Goal: Task Accomplishment & Management: Use online tool/utility

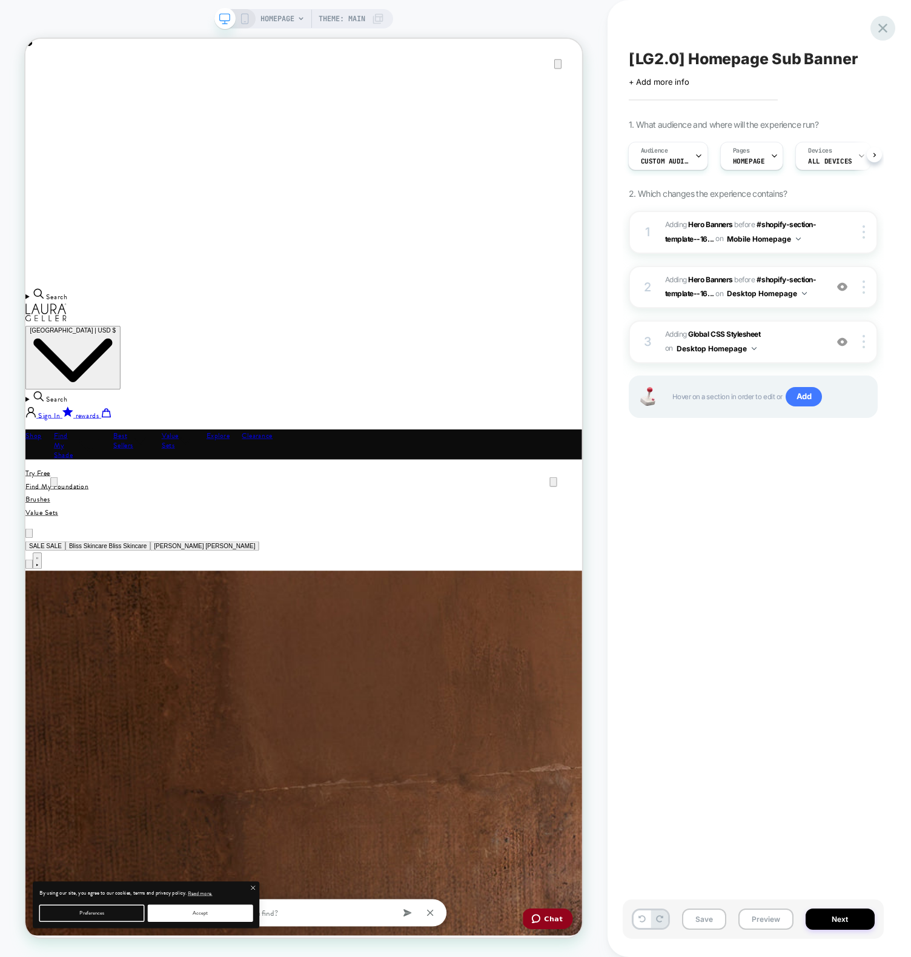
click at [0, 0] on icon at bounding box center [0, 0] width 0 height 0
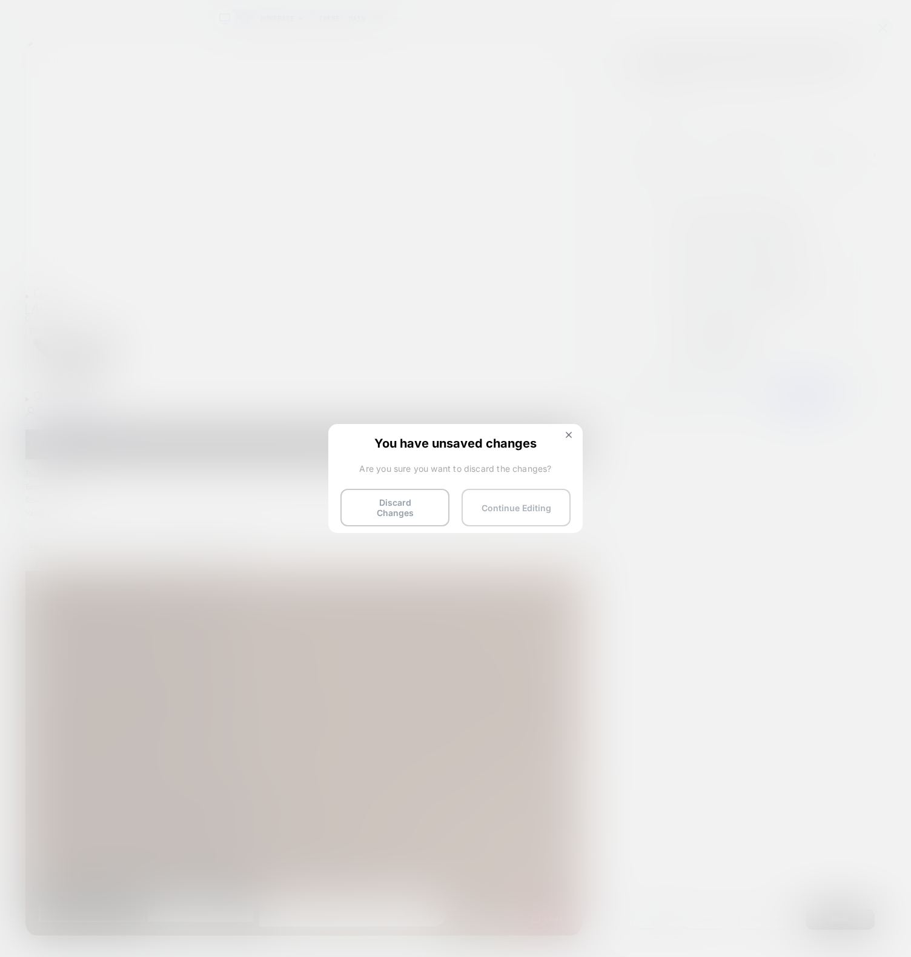
click at [500, 513] on button "Continue Editing" at bounding box center [515, 508] width 109 height 38
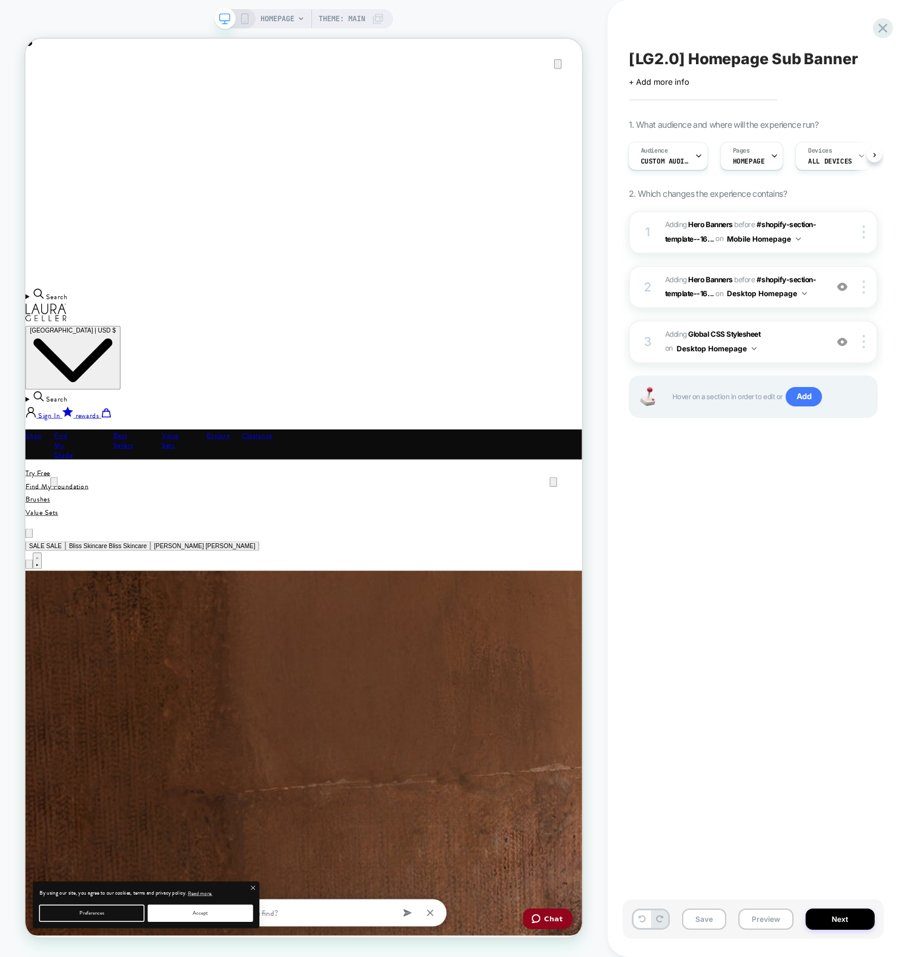
click at [719, 510] on div "[LG2.0] Homepage Sub Banner Click to edit experience details + Add more info 1.…" at bounding box center [753, 478] width 261 height 933
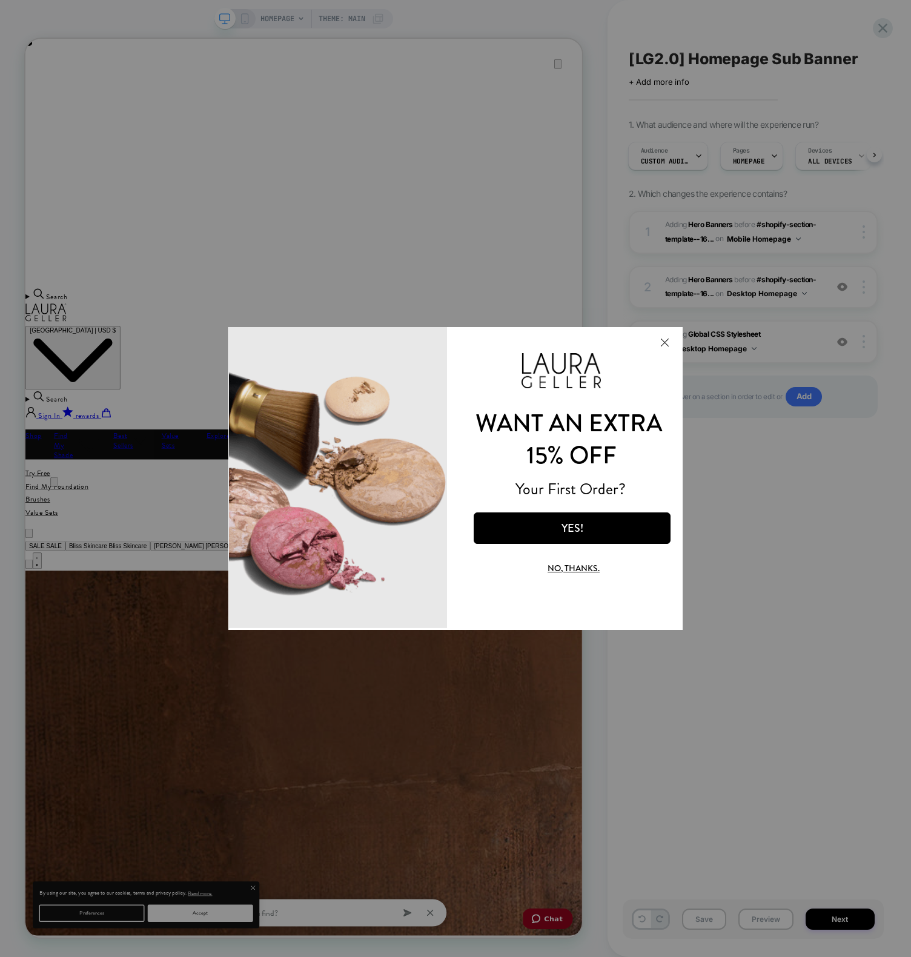
click at [669, 343] on button "Close Modal" at bounding box center [664, 342] width 33 height 29
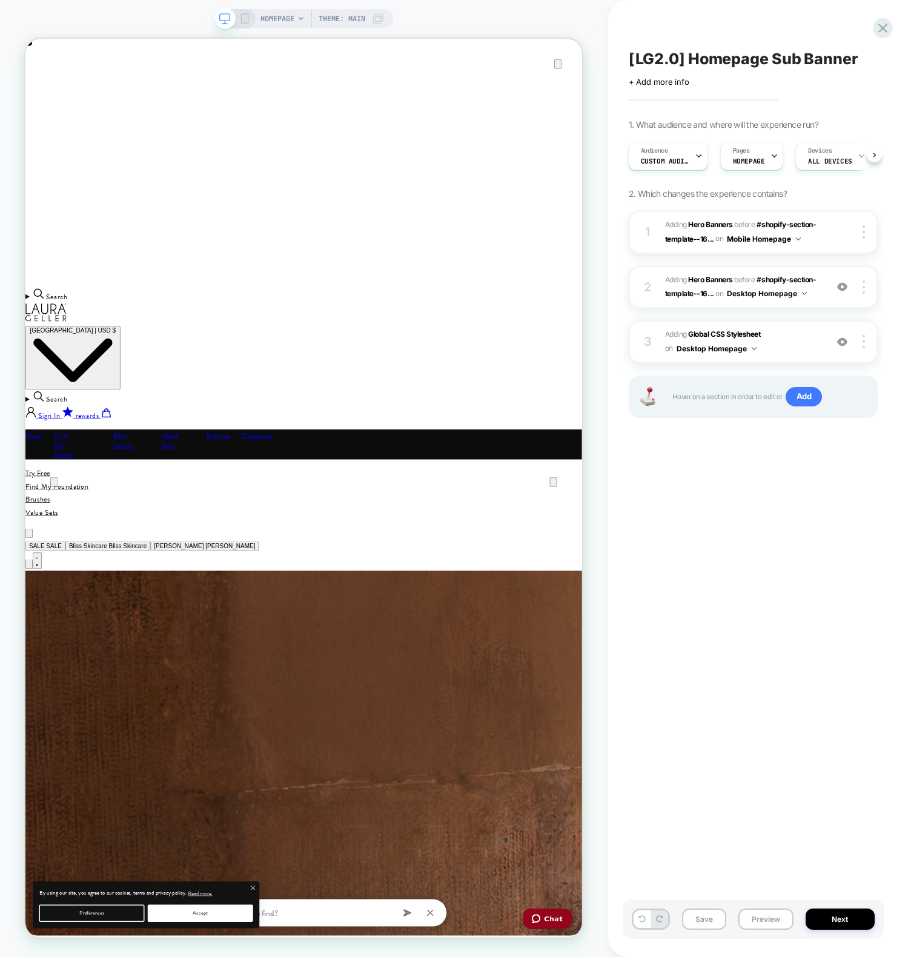
scroll to position [0, 742]
click at [882, 26] on icon at bounding box center [882, 28] width 9 height 9
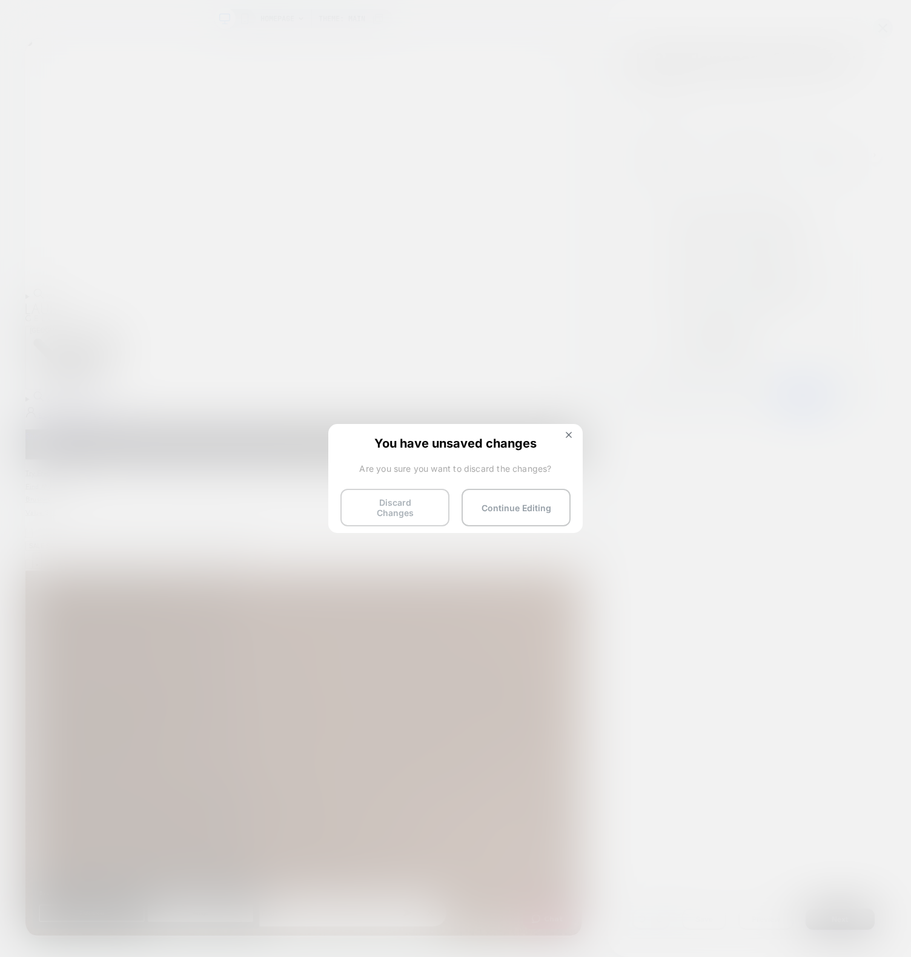
click at [0, 0] on button "Discard Changes" at bounding box center [0, 0] width 0 height 0
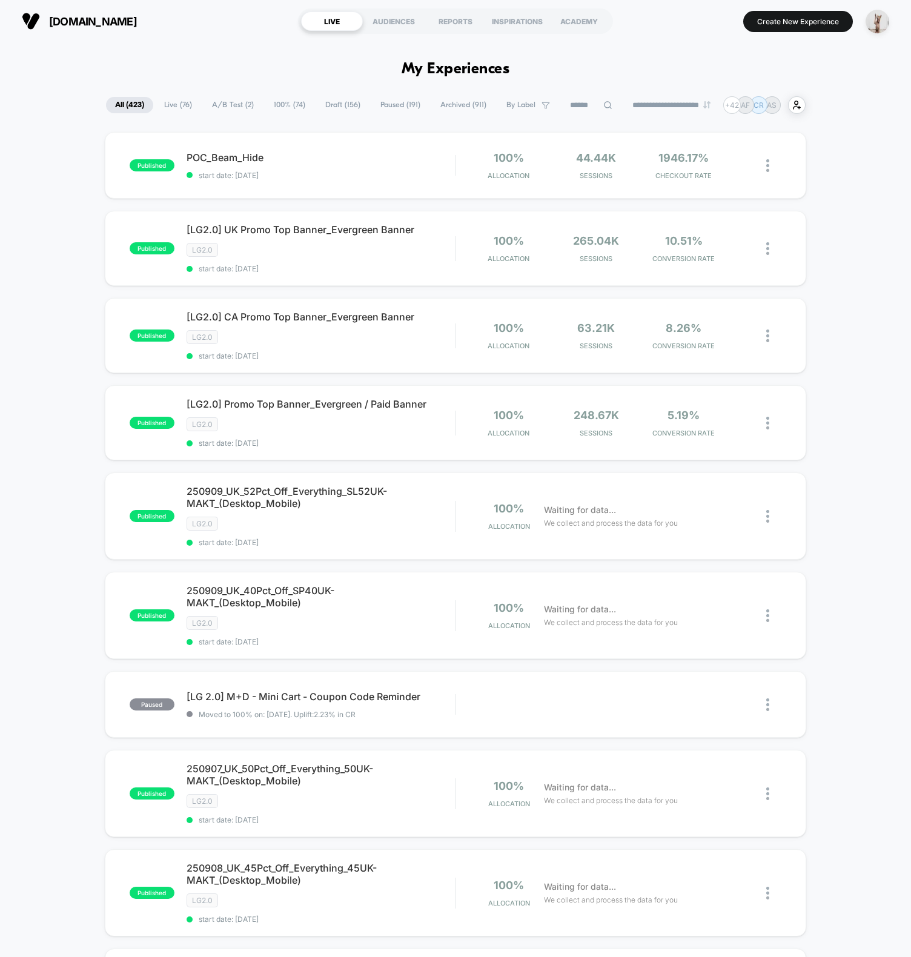
click at [39, 277] on div "published POC_Beam_Hide start date: 9/6/2025 100% Allocation 44.44k Sessions 19…" at bounding box center [455, 705] width 911 height 1146
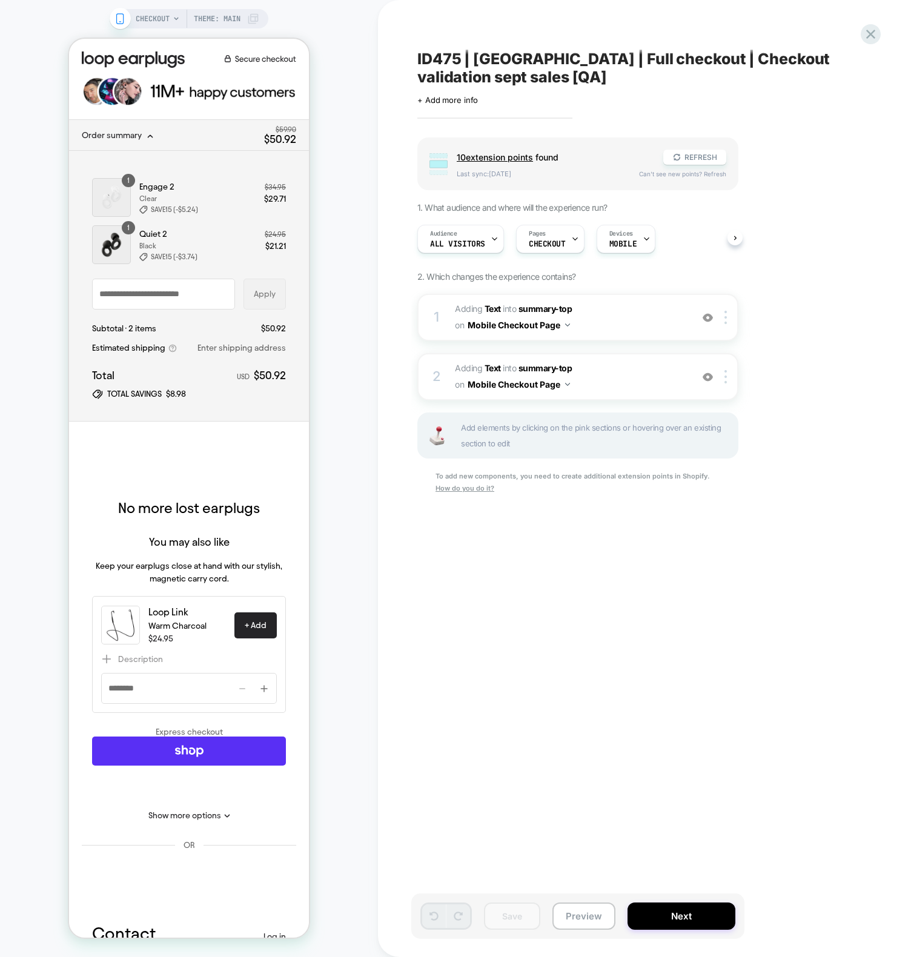
click at [108, 132] on span "Order summary" at bounding box center [112, 135] width 60 height 9
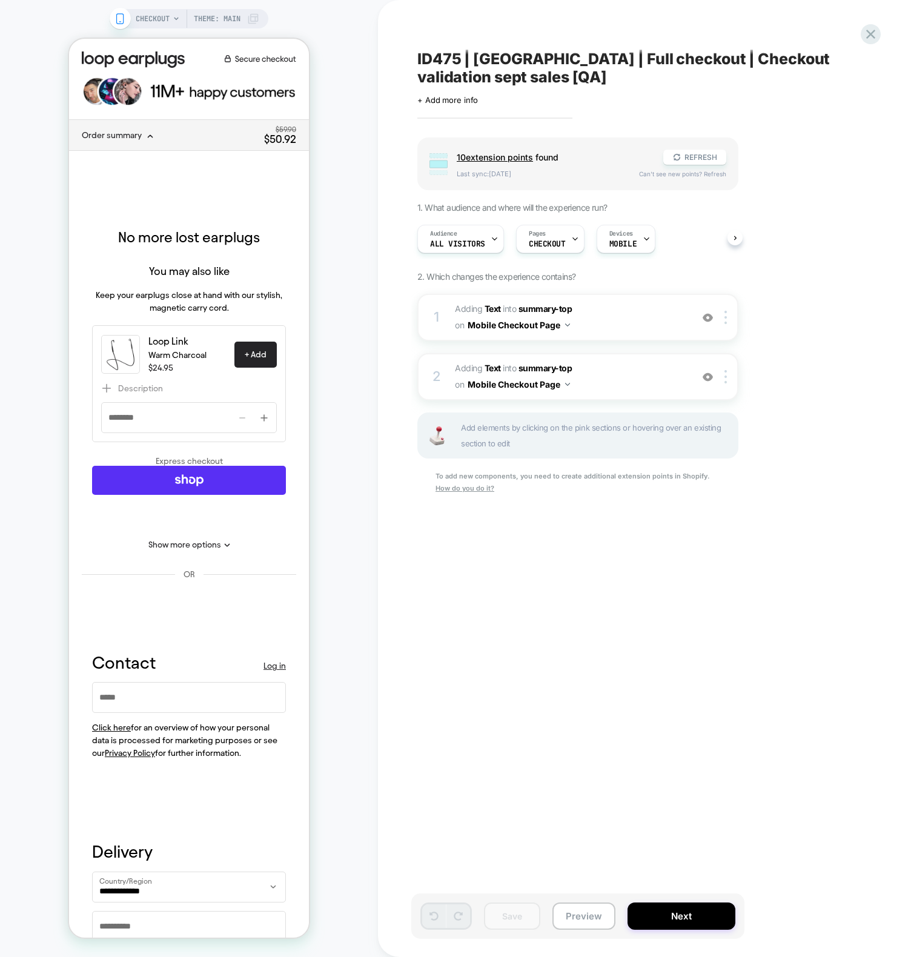
click at [107, 135] on span "Order summary" at bounding box center [112, 135] width 60 height 9
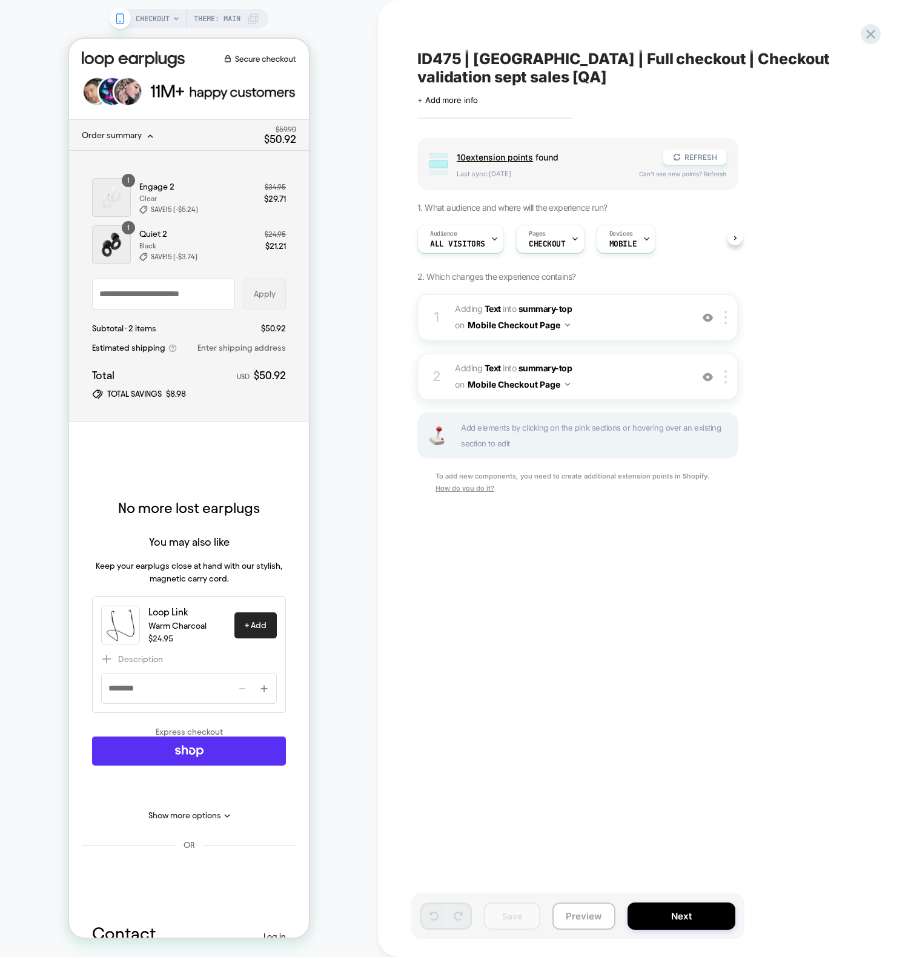
click at [23, 135] on div "10 extension point s found REFRESH" at bounding box center [22, 134] width 1 height 1
click at [217, 157] on span "10 extension point s" at bounding box center [120, 181] width 194 height 92
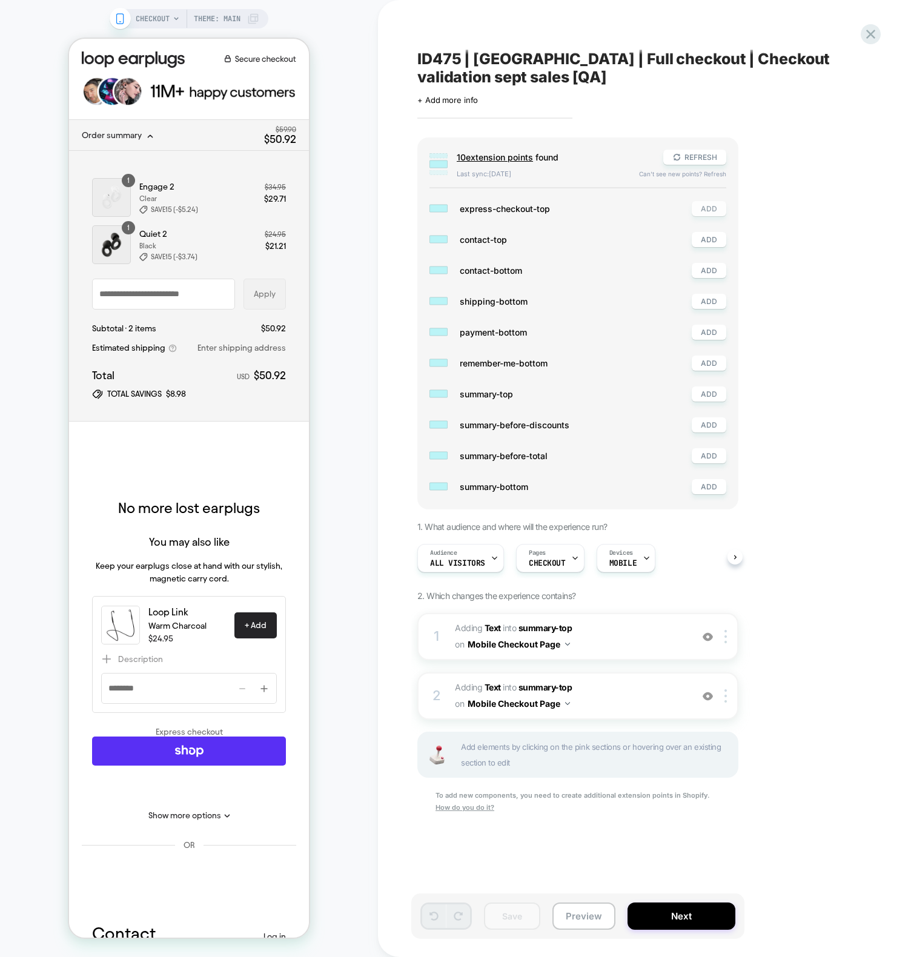
click at [715, 205] on button "ADD" at bounding box center [709, 208] width 35 height 15
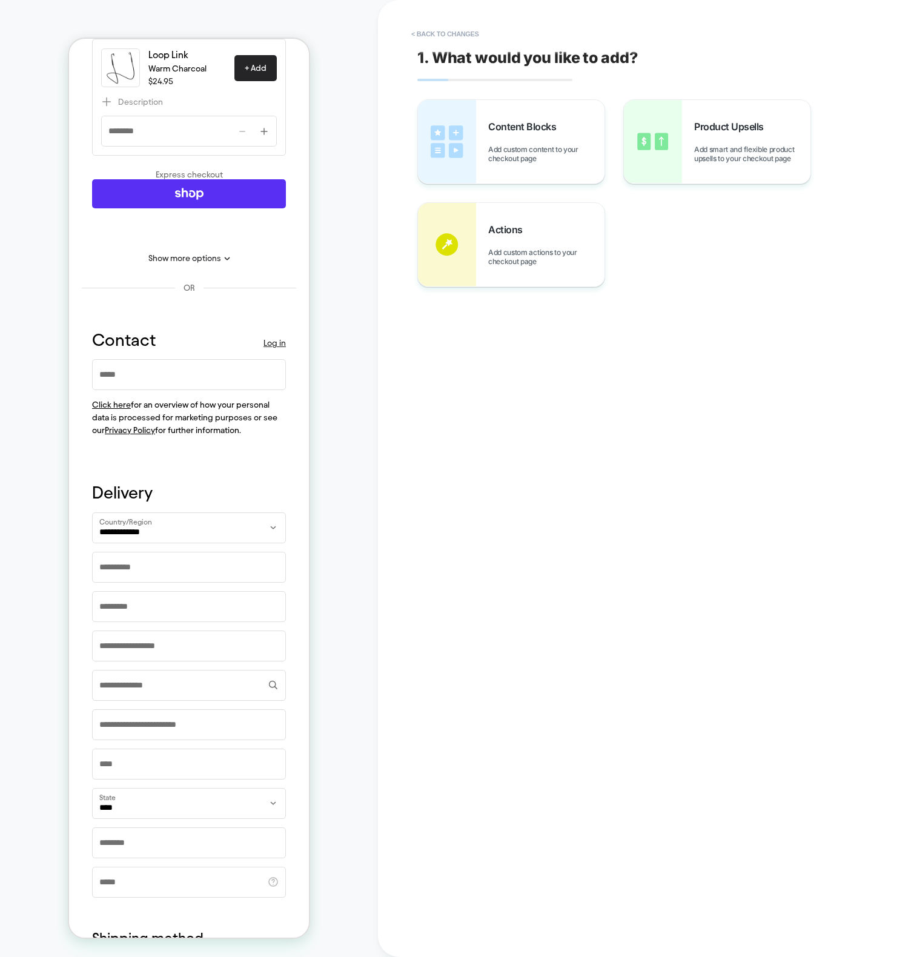
scroll to position [549, 0]
click at [176, 92] on span "Add custom content to your checkout page" at bounding box center [173, 92] width 5 height 0
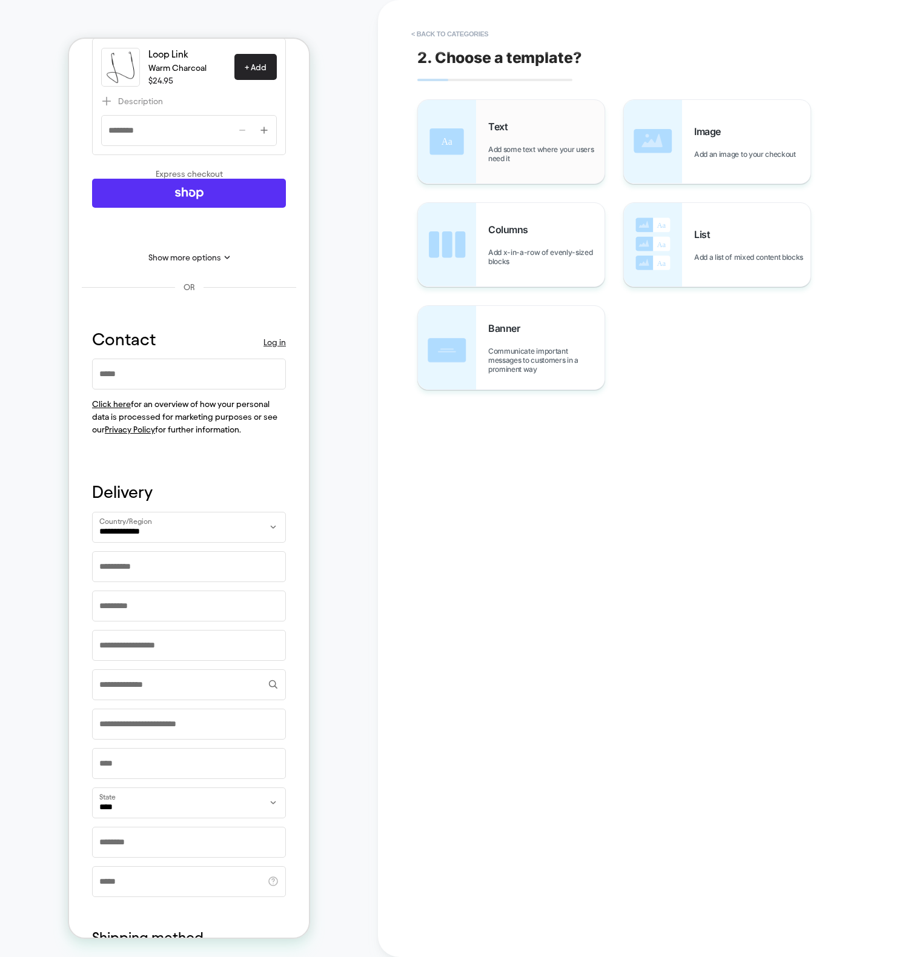
scroll to position [536, 0]
click at [161, 214] on div "Text Add some text where your users need it" at bounding box center [120, 218] width 82 height 9
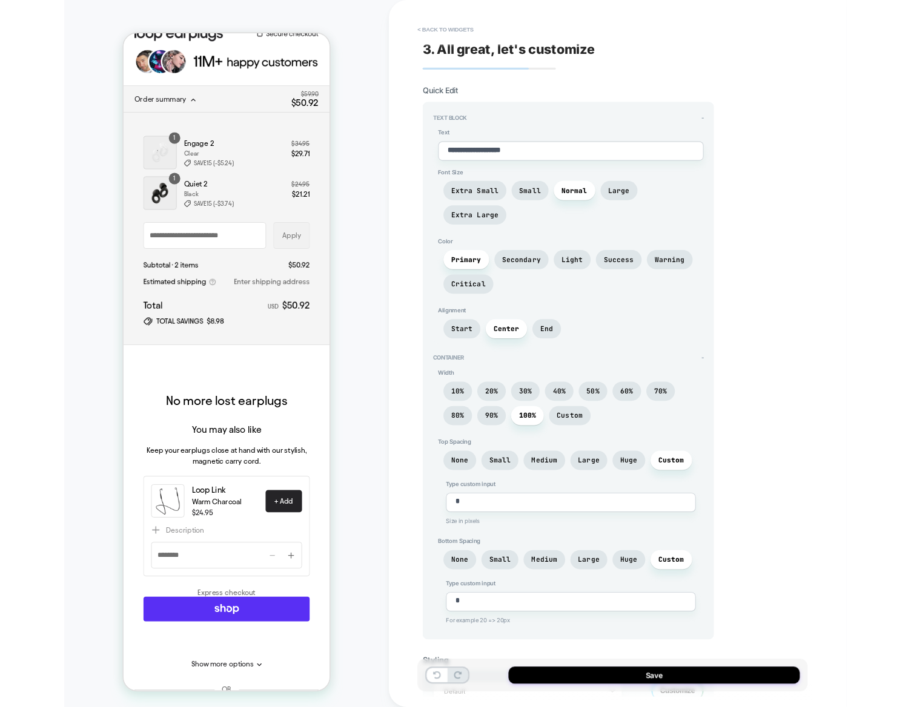
scroll to position [43, 0]
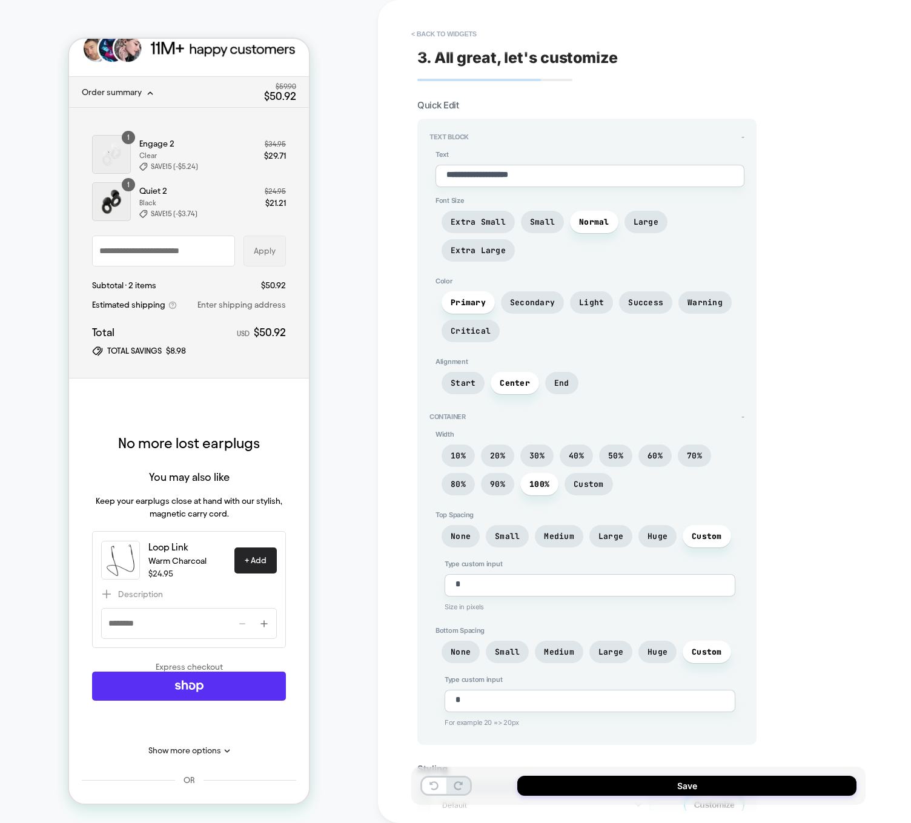
type textarea "*"
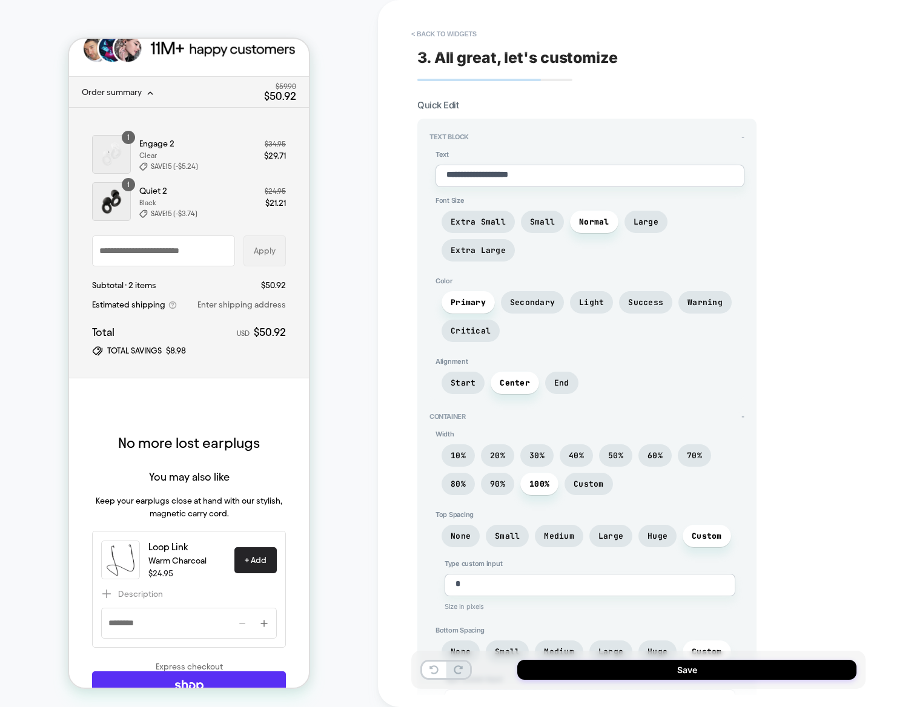
click at [0, 0] on div "**********" at bounding box center [0, 0] width 0 height 0
click at [46, 555] on button "< Back to widgets" at bounding box center [46, 555] width 0 height 0
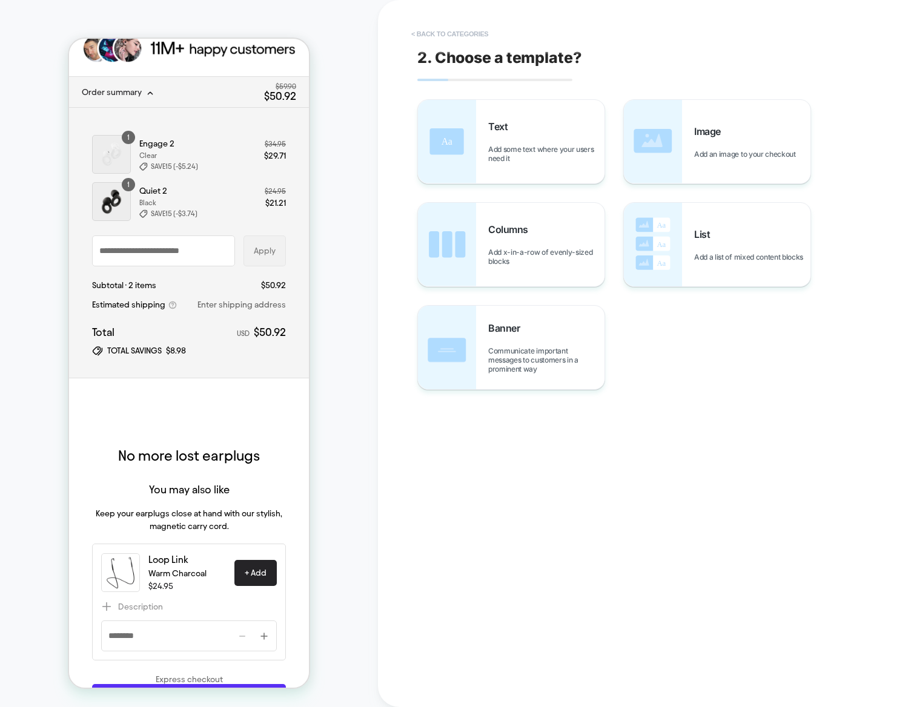
click at [46, 568] on button "< Back to categories" at bounding box center [46, 568] width 0 height 0
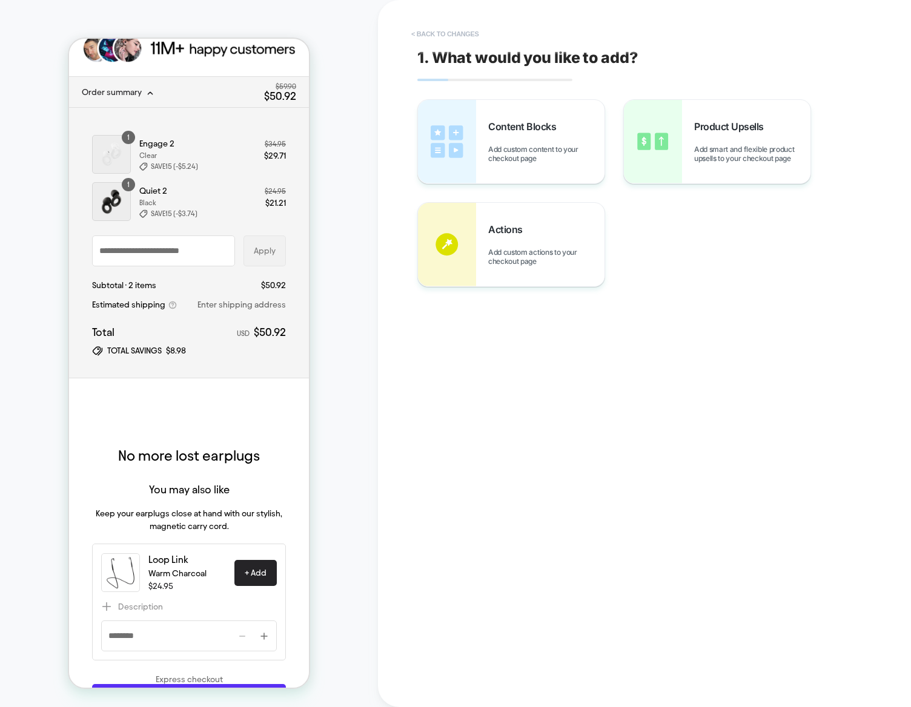
click at [46, 568] on button "< Back to changes" at bounding box center [46, 568] width 0 height 0
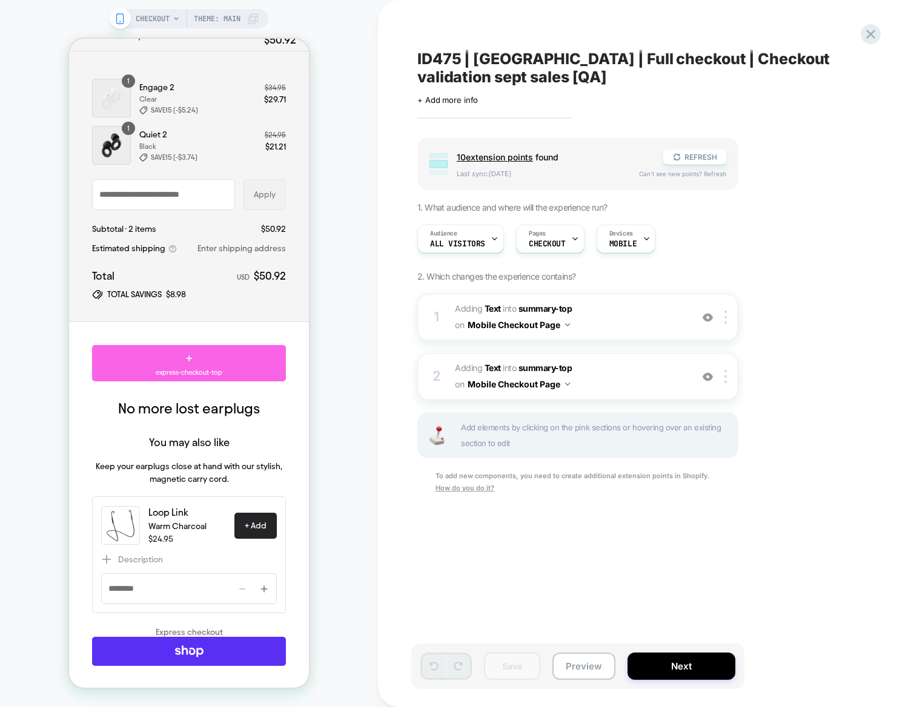
scroll to position [535, 0]
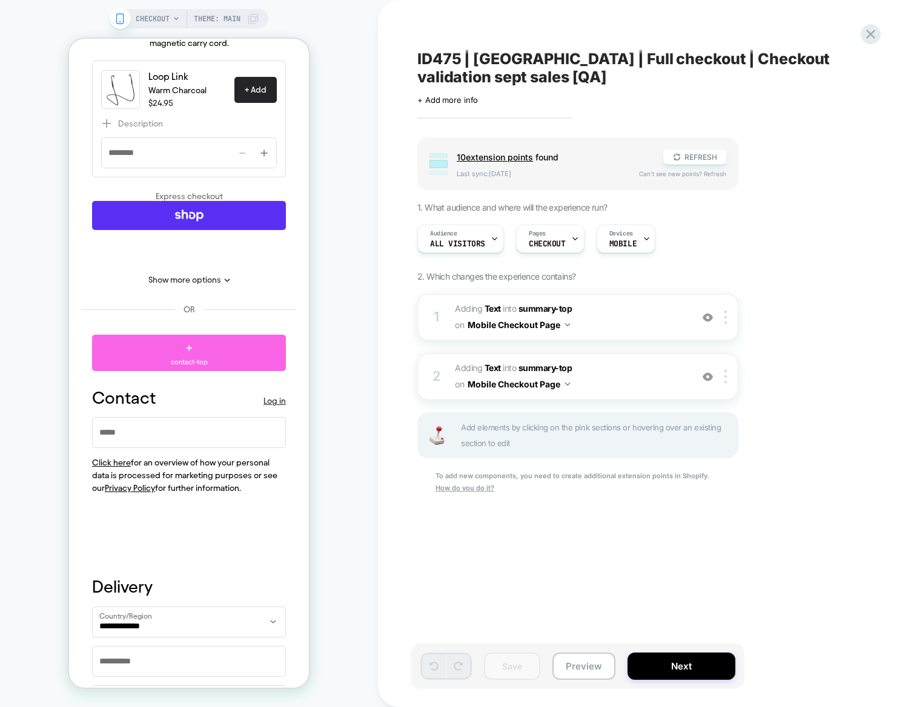
click at [354, 466] on div "CHECKOUT Theme: MAIN" at bounding box center [189, 353] width 378 height 683
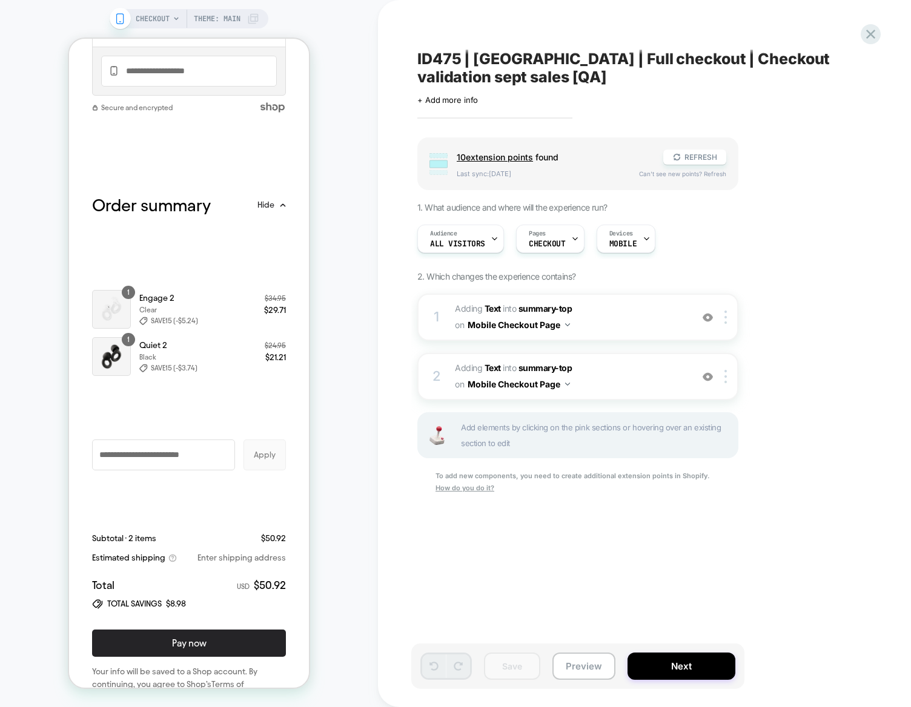
scroll to position [2269, 0]
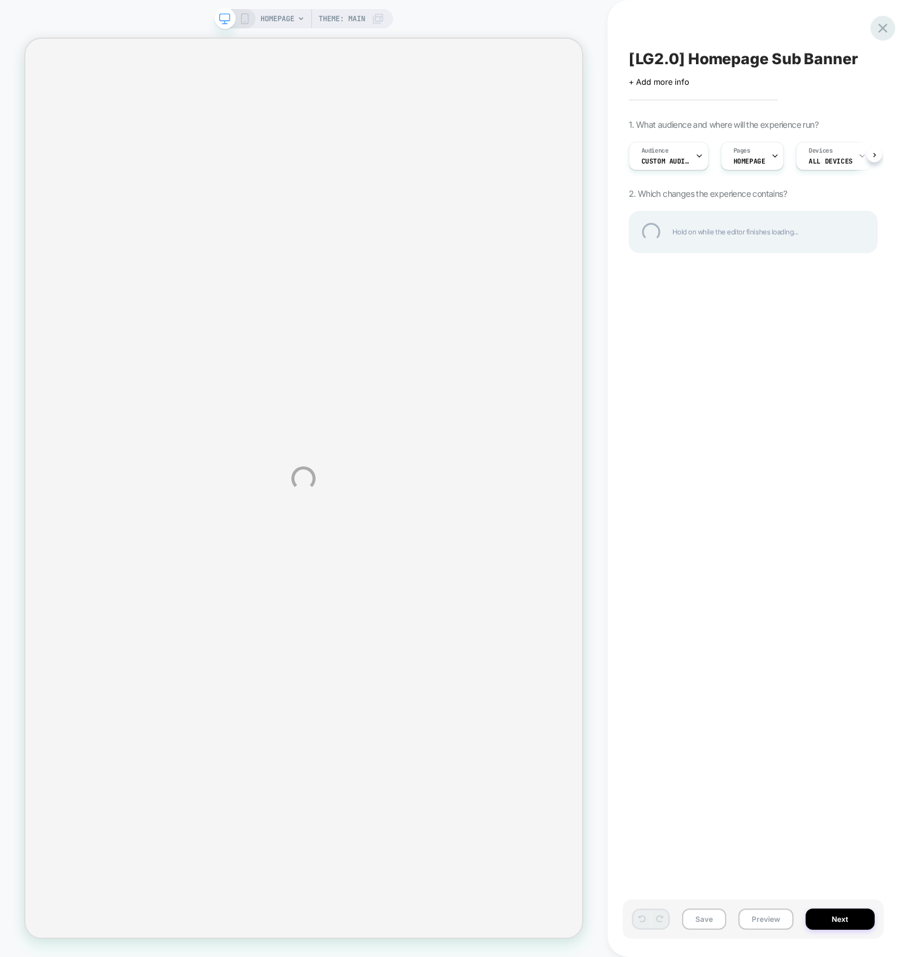
click at [882, 29] on div at bounding box center [882, 28] width 25 height 25
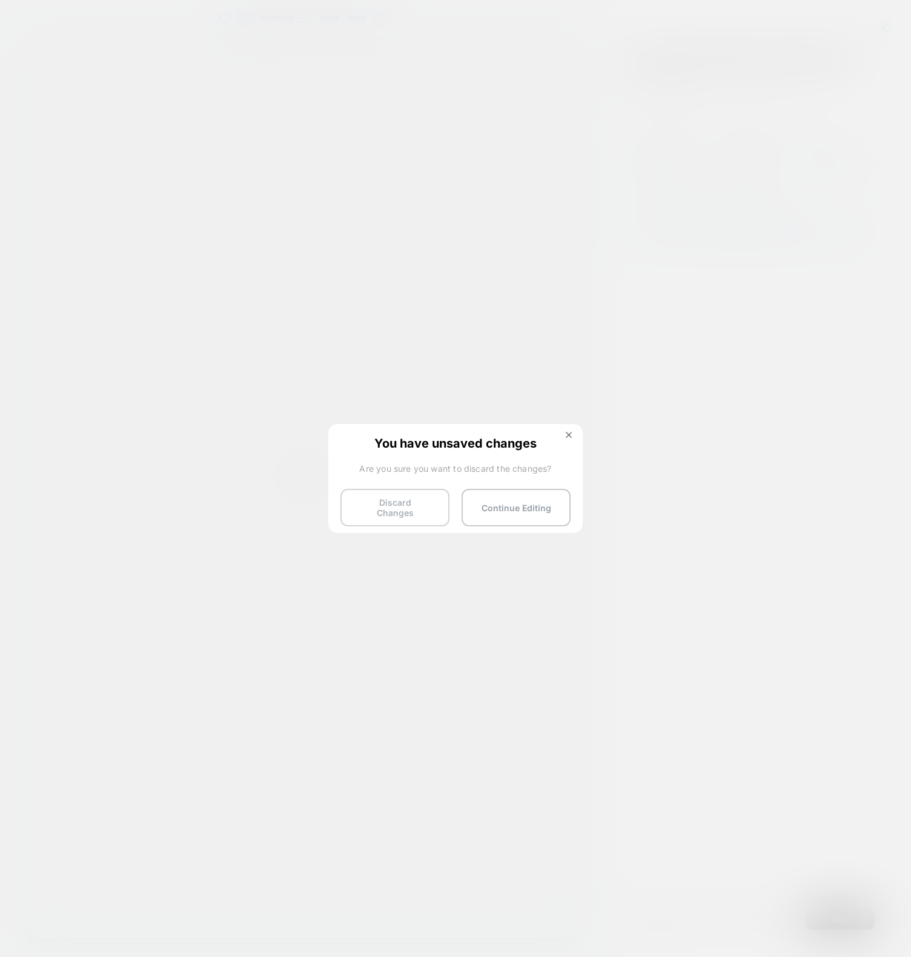
click at [371, 504] on button "Discard Changes" at bounding box center [394, 508] width 109 height 38
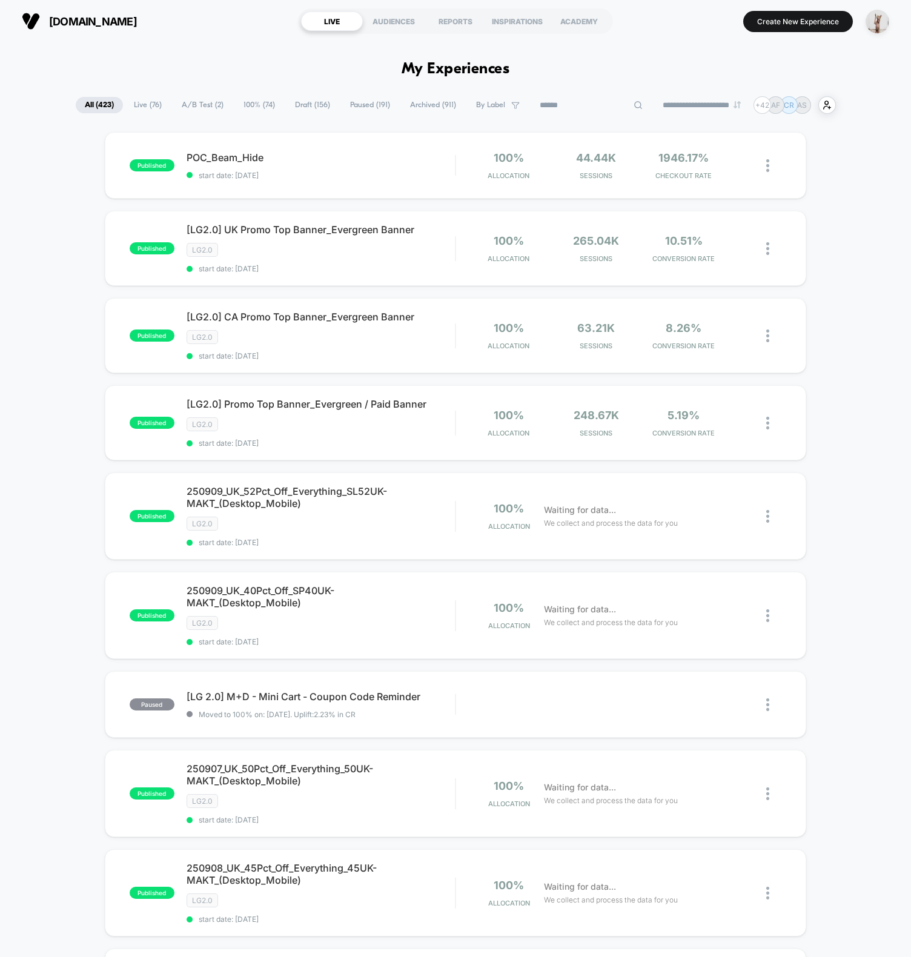
click at [578, 110] on input at bounding box center [591, 105] width 121 height 15
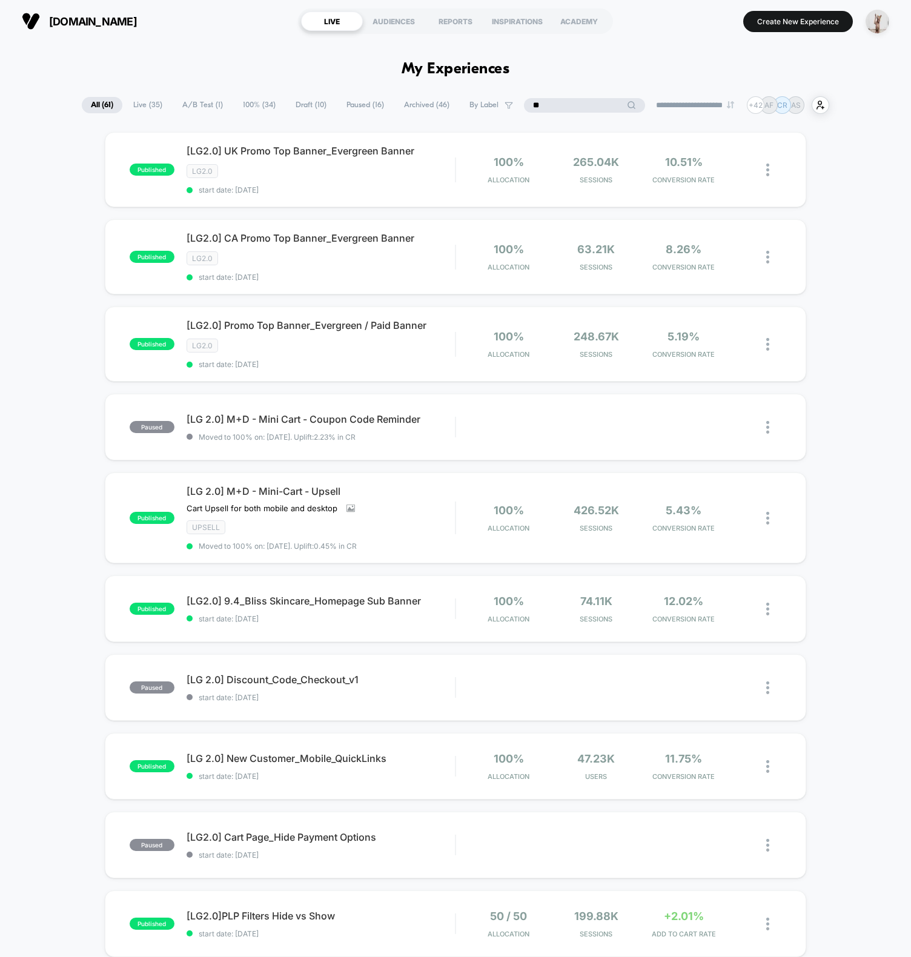
type input "*"
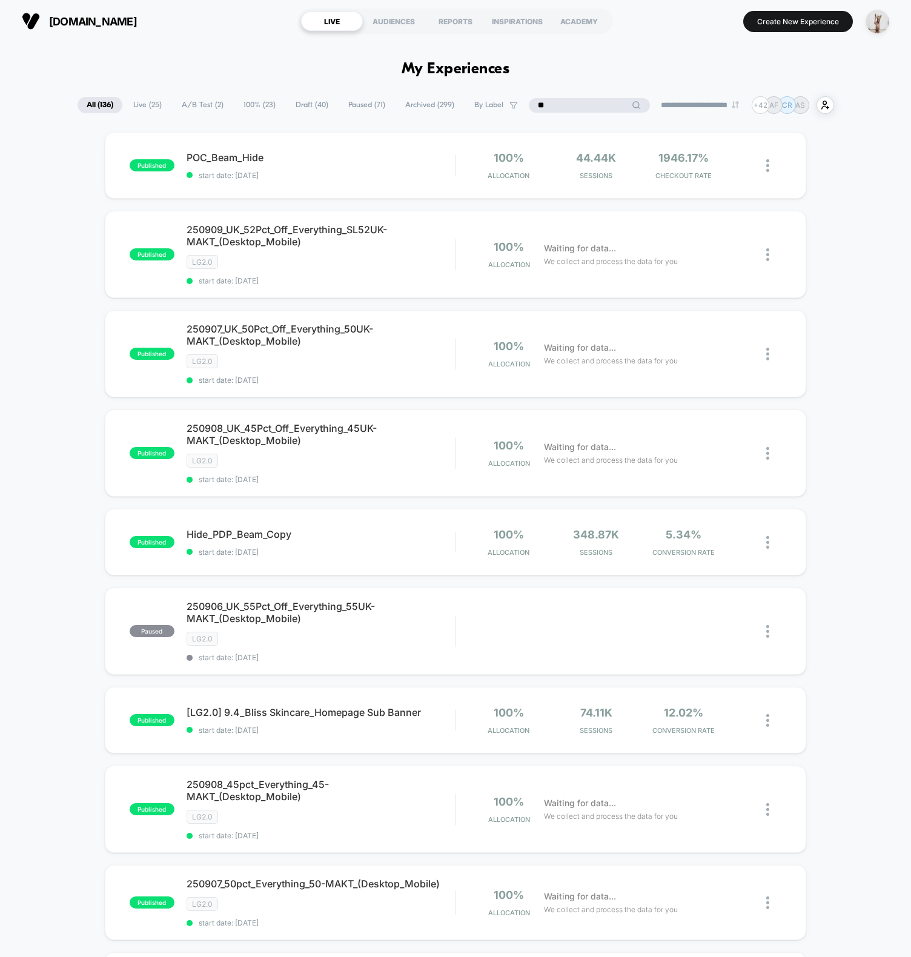
paste input "**********"
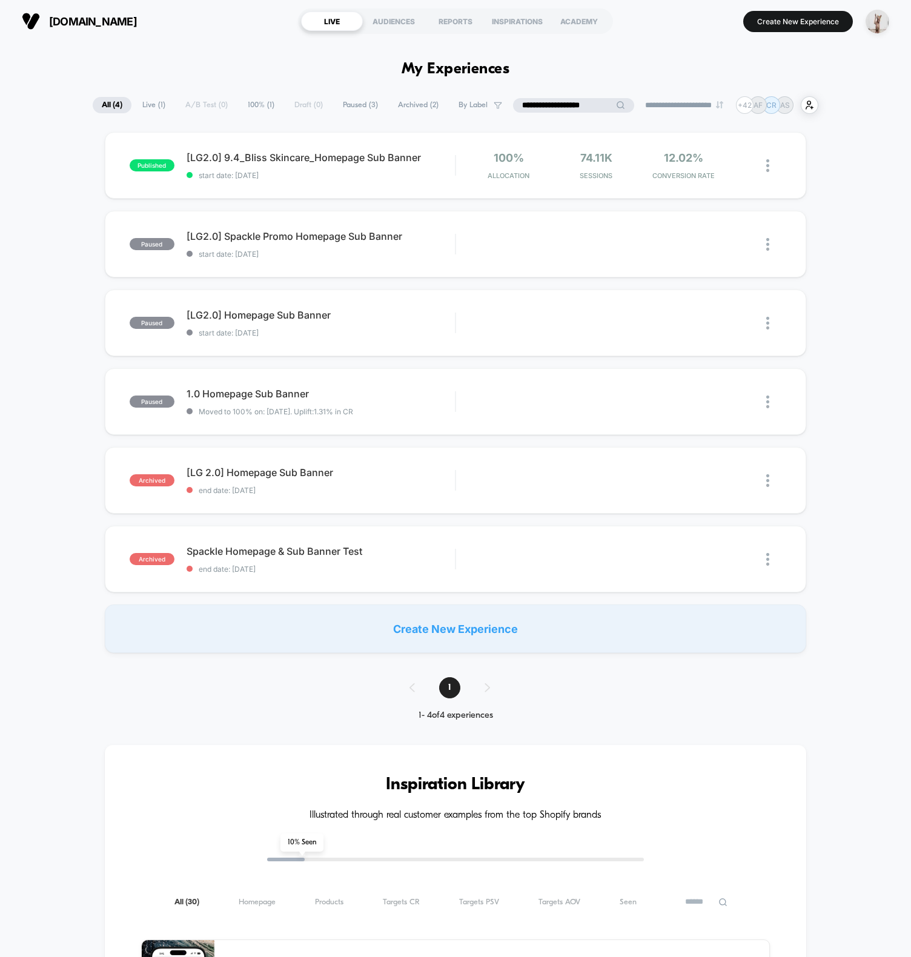
type input "**********"
click at [15, 243] on div "published [LG2.0] 9.4_Bliss Skincare_Homepage Sub Banner start date: 9/4/2025 1…" at bounding box center [455, 392] width 911 height 521
click at [772, 323] on div at bounding box center [773, 322] width 15 height 27
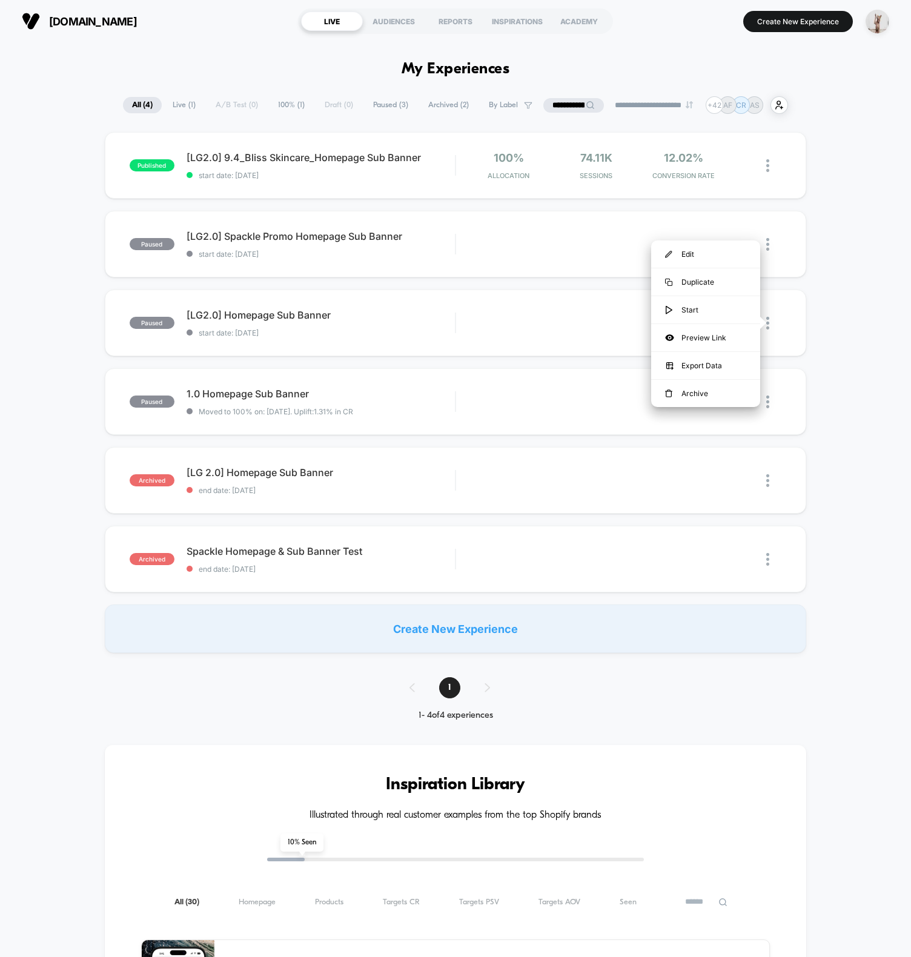
click at [842, 322] on div "published [LG2.0] 9.4_Bliss Skincare_Homepage Sub Banner start date: 9/4/2025 1…" at bounding box center [455, 392] width 911 height 521
click at [82, 371] on div "published [LG2.0] 9.4_Bliss Skincare_Homepage Sub Banner start date: 9/4/2025 1…" at bounding box center [455, 392] width 911 height 521
click at [707, 325] on div "Start" at bounding box center [716, 322] width 61 height 27
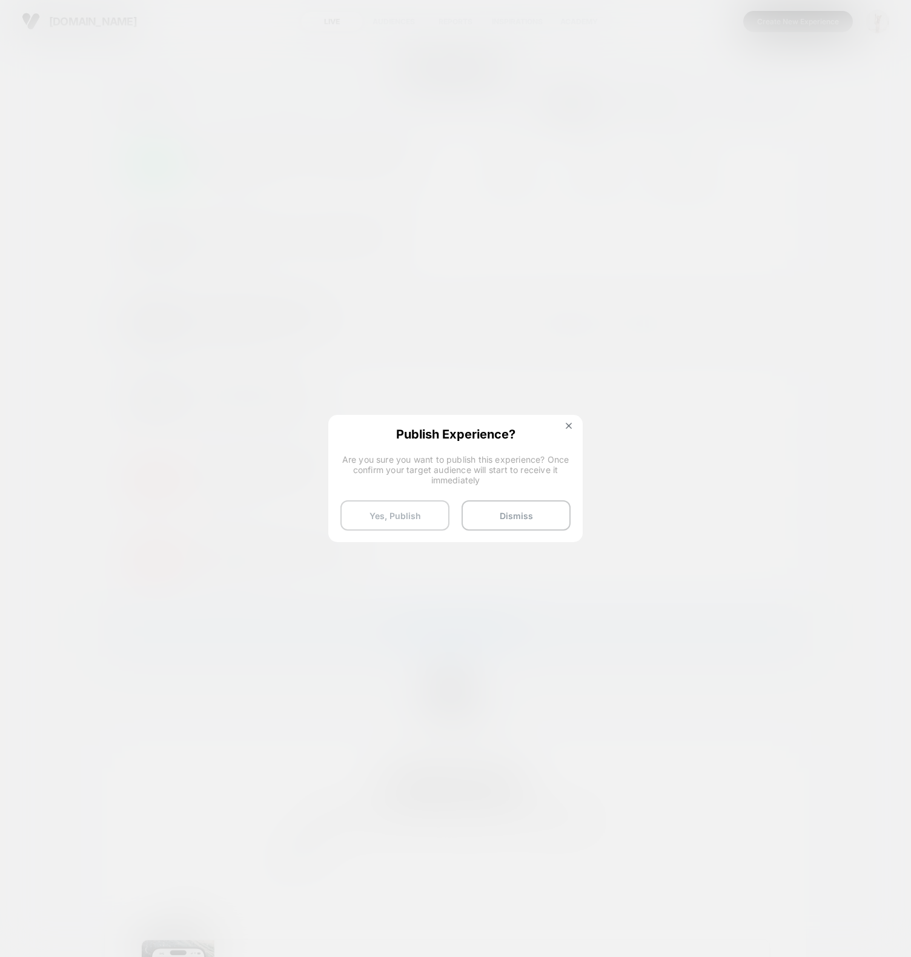
click at [394, 523] on button "Yes, Publish" at bounding box center [394, 515] width 109 height 30
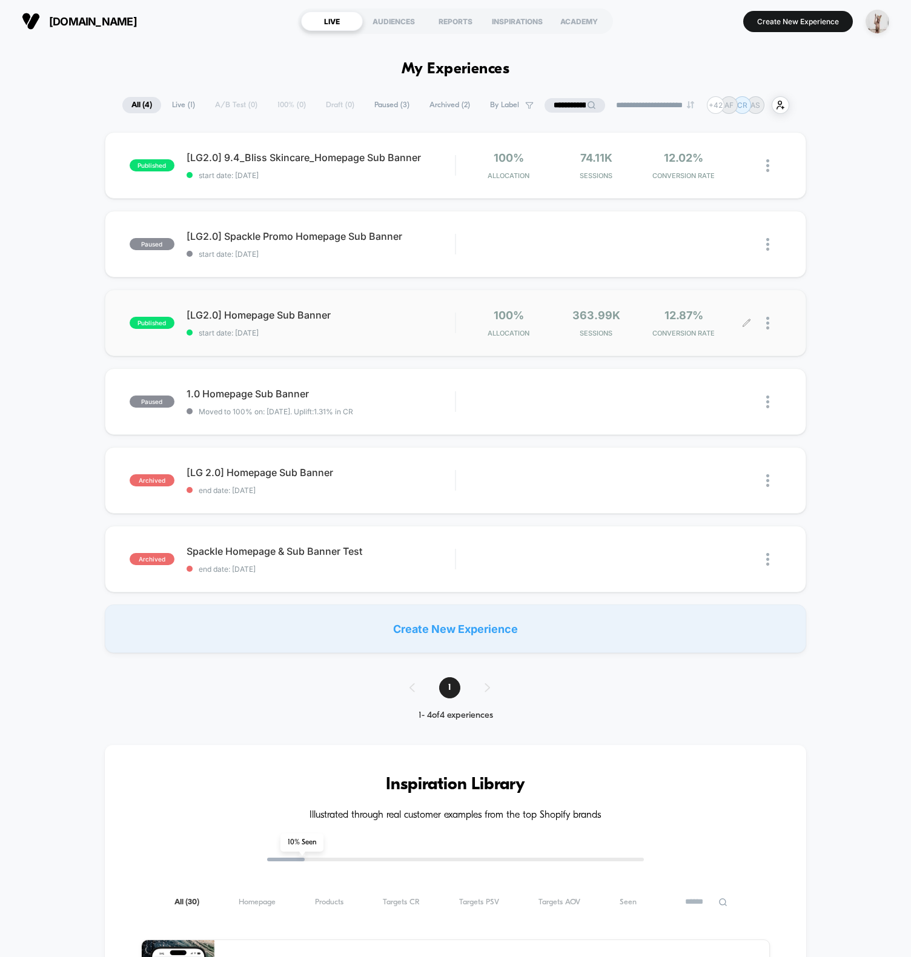
click at [770, 328] on div at bounding box center [773, 323] width 15 height 28
click at [710, 308] on div "Pause" at bounding box center [705, 309] width 109 height 27
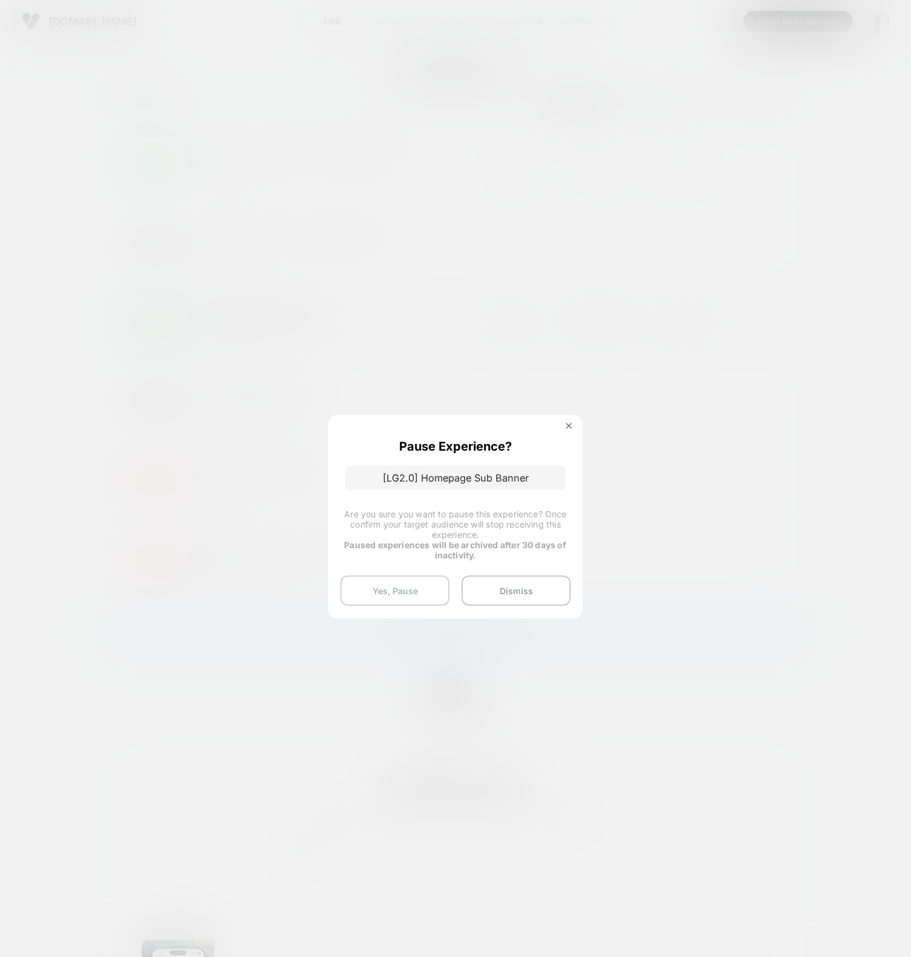
click at [397, 595] on button "Yes, Pause" at bounding box center [394, 590] width 109 height 30
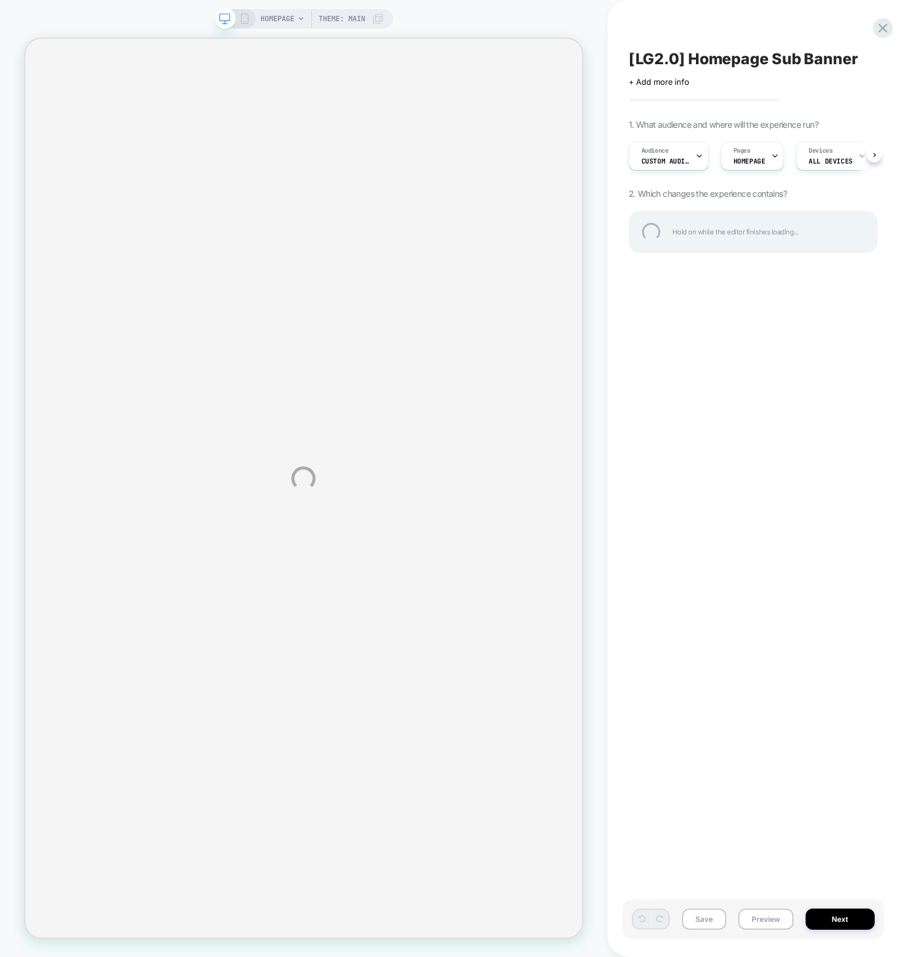
click at [711, 61] on div "[LG2.0] Homepage Sub Banner" at bounding box center [753, 59] width 249 height 18
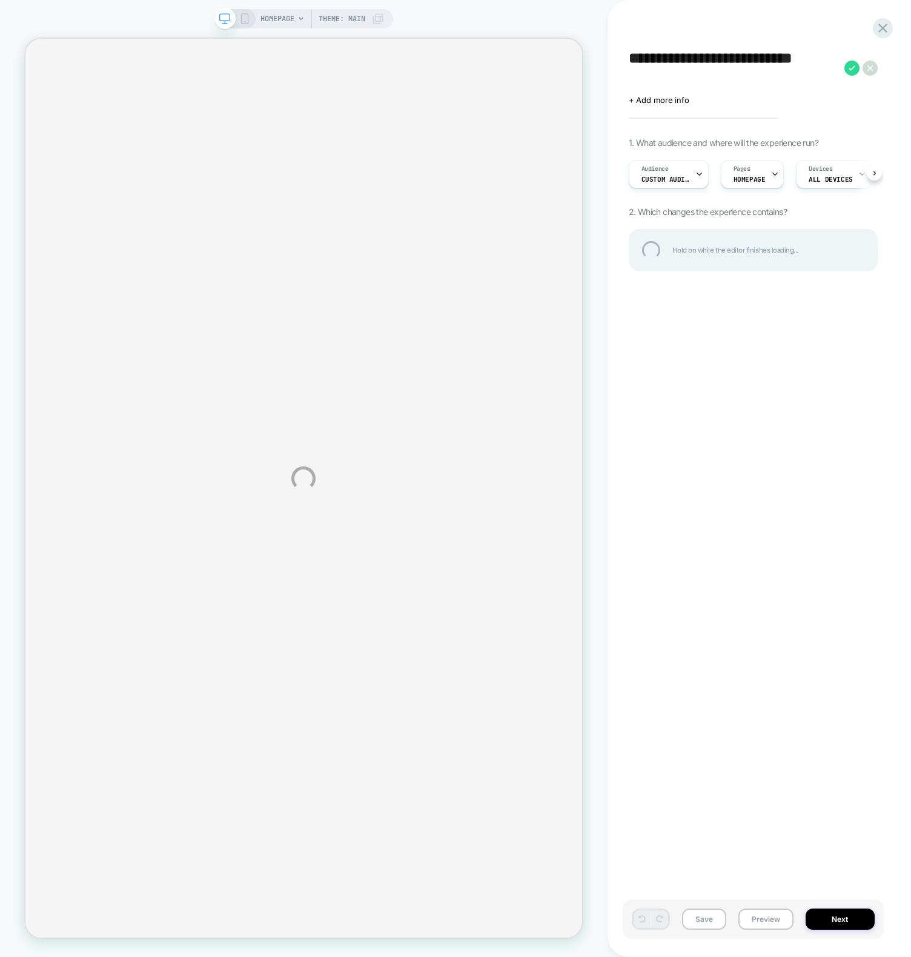
click at [699, 71] on textarea "**********" at bounding box center [734, 68] width 210 height 36
drag, startPoint x: 695, startPoint y: 71, endPoint x: 691, endPoint y: 62, distance: 9.8
click at [691, 62] on textarea "**********" at bounding box center [734, 68] width 210 height 36
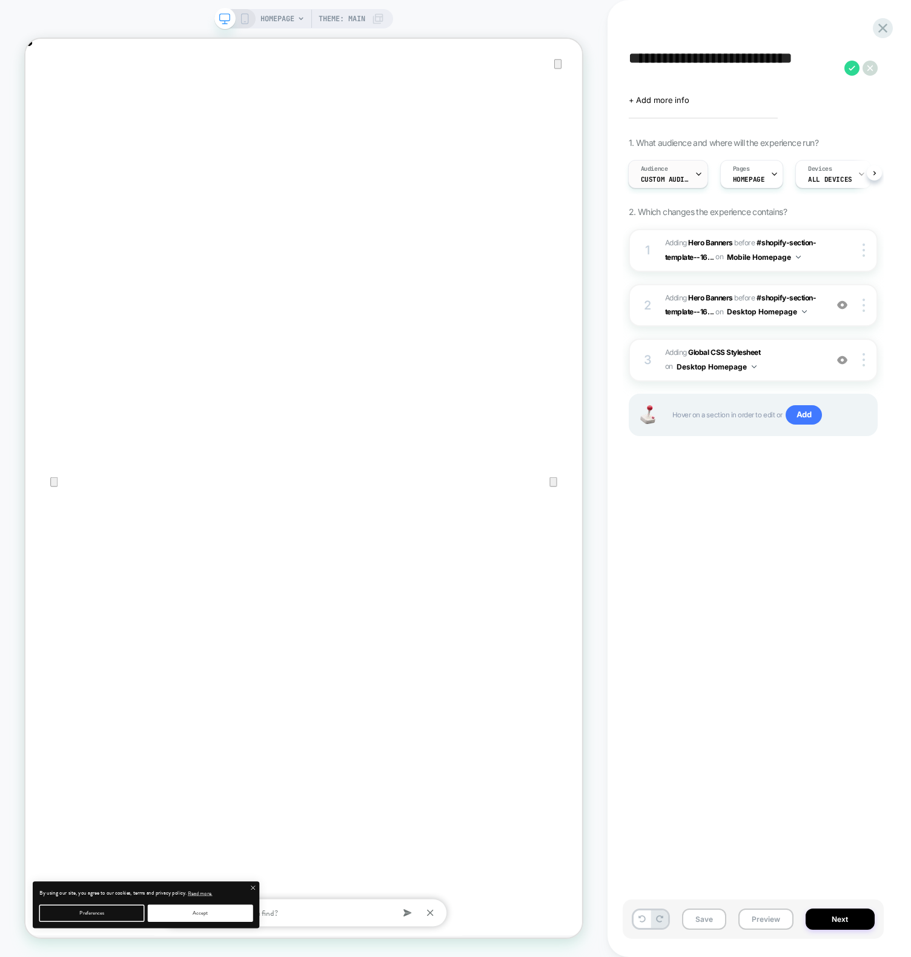
click at [664, 176] on span "Custom Audience" at bounding box center [665, 179] width 48 height 8
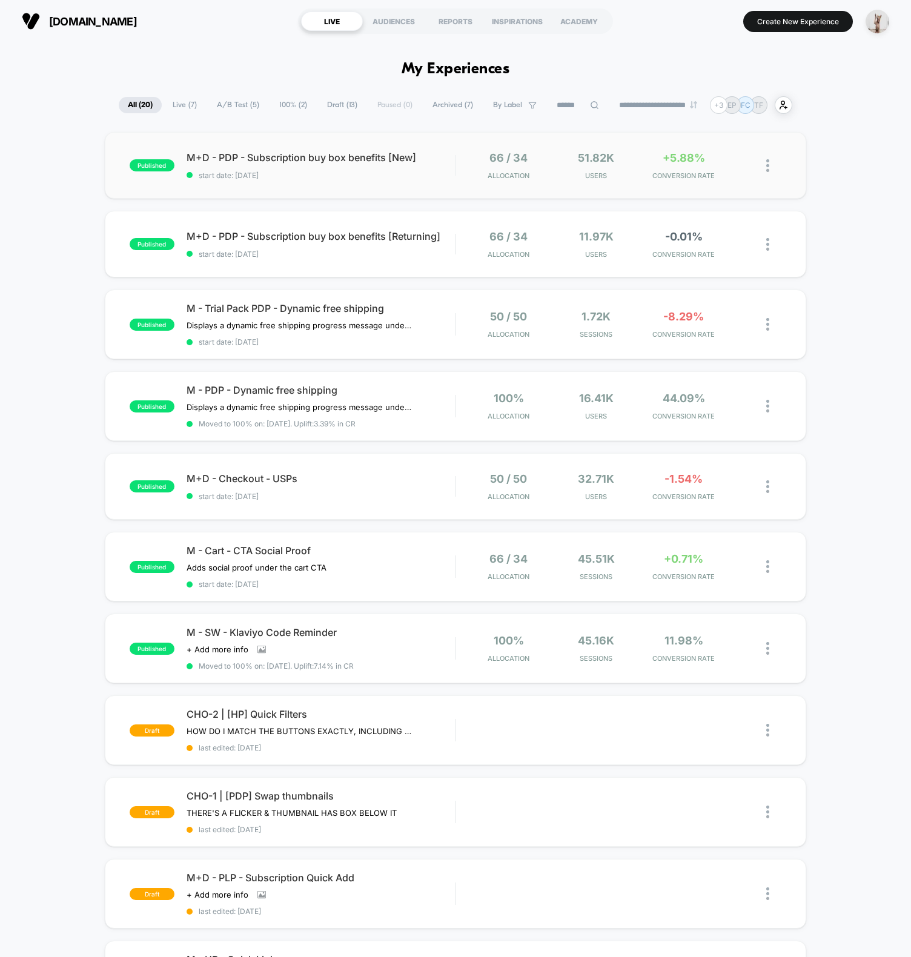
click at [271, 183] on div "published M+D - PDP - Subscription buy box benefits [New] start date: 8/6/2025 …" at bounding box center [455, 165] width 701 height 67
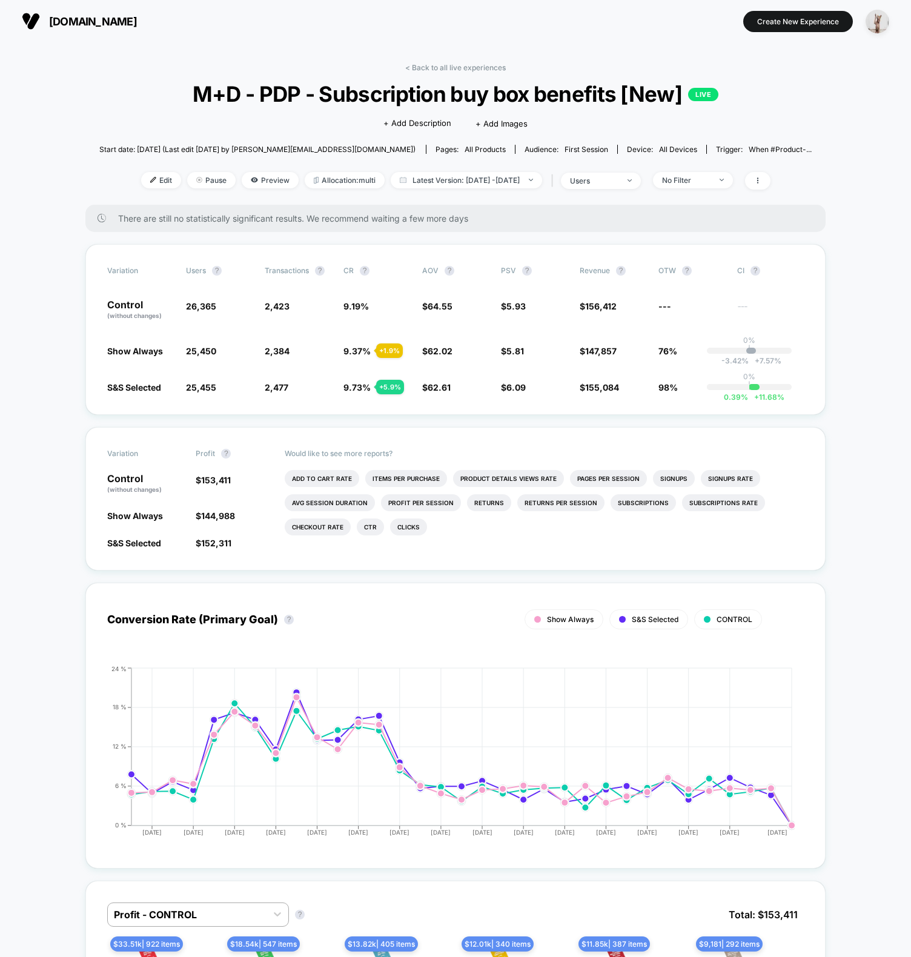
drag, startPoint x: 91, startPoint y: 304, endPoint x: 212, endPoint y: 363, distance: 134.1
click at [289, 402] on div "Variation users ? Transactions ? CR ? AOV ? PSV ? Revenue ? OTW ? CI ? Control …" at bounding box center [455, 329] width 740 height 171
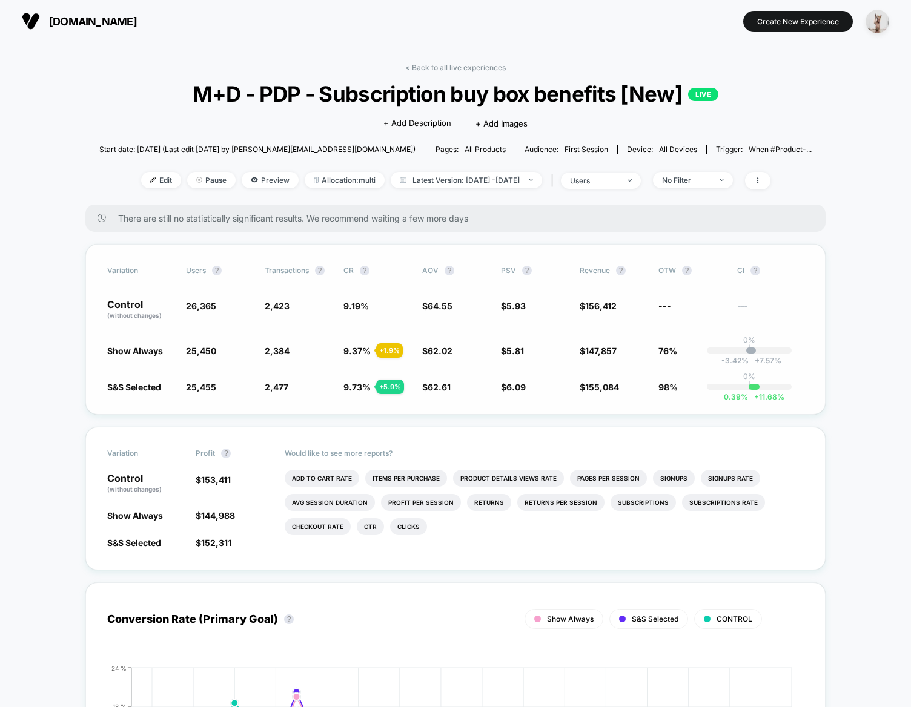
drag, startPoint x: 121, startPoint y: 282, endPoint x: 217, endPoint y: 398, distance: 151.1
click at [217, 398] on div "Variation users ? Transactions ? CR ? AOV ? PSV ? Revenue ? OTW ? CI ? Control …" at bounding box center [455, 329] width 740 height 171
drag, startPoint x: 111, startPoint y: 313, endPoint x: 202, endPoint y: 366, distance: 105.3
click at [208, 380] on div "Variation users ? Transactions ? CR ? AOV ? PSV ? Revenue ? OTW ? CI ? Control …" at bounding box center [455, 329] width 740 height 171
drag, startPoint x: 122, startPoint y: 293, endPoint x: 147, endPoint y: 311, distance: 30.8
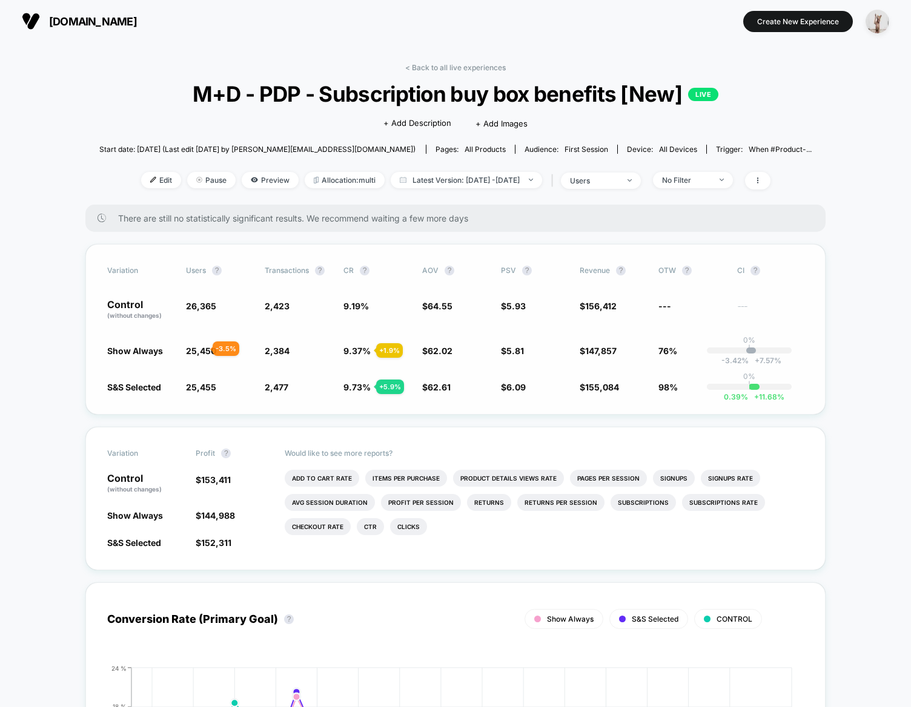
click at [219, 361] on div "Variation users ? Transactions ? CR ? AOV ? PSV ? Revenue ? OTW ? CI ? Control …" at bounding box center [455, 329] width 740 height 171
drag, startPoint x: 127, startPoint y: 311, endPoint x: 194, endPoint y: 366, distance: 87.3
click at [205, 373] on div "Variation users ? Transactions ? CR ? AOV ? PSV ? Revenue ? OTW ? CI ? Control …" at bounding box center [455, 329] width 740 height 171
drag, startPoint x: 107, startPoint y: 281, endPoint x: 353, endPoint y: 414, distance: 279.9
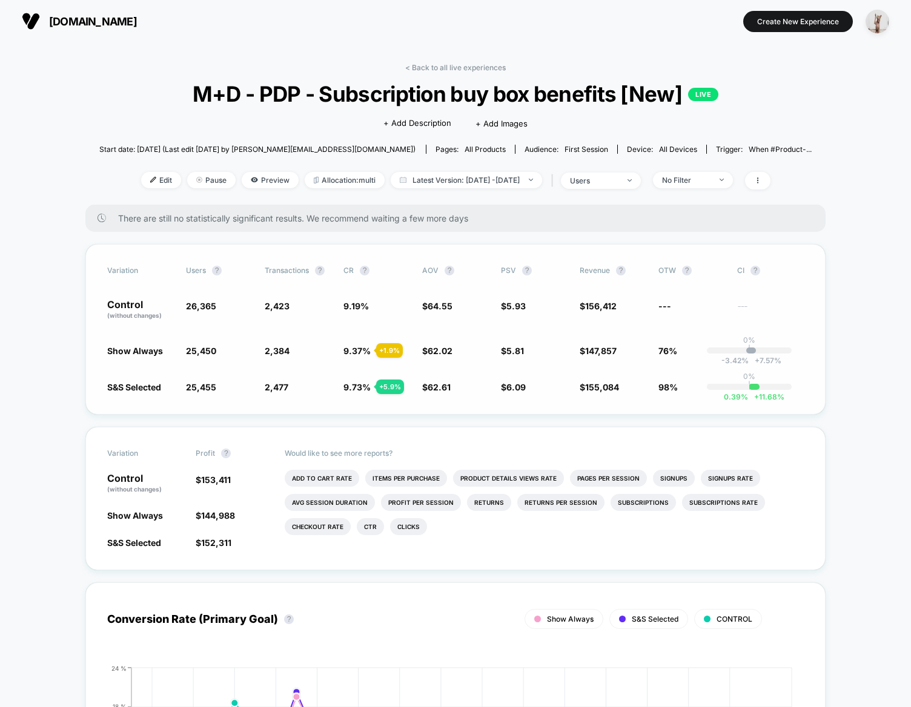
drag, startPoint x: 144, startPoint y: 316, endPoint x: 534, endPoint y: 375, distance: 394.0
click at [501, 394] on div "Variation users ? Transactions ? CR ? AOV ? PSV ? Revenue ? OTW ? CI ? Control …" at bounding box center [455, 329] width 740 height 171
click at [740, 372] on div "Variation users ? Transactions ? CR ? AOV ? PSV ? Revenue ? OTW ? CI ? Control …" at bounding box center [455, 329] width 740 height 171
drag, startPoint x: 784, startPoint y: 391, endPoint x: 142, endPoint y: 295, distance: 649.7
click at [115, 271] on div "Variation users ? Transactions ? CR ? AOV ? PSV ? Revenue ? OTW ? CI ? Control …" at bounding box center [455, 329] width 740 height 171
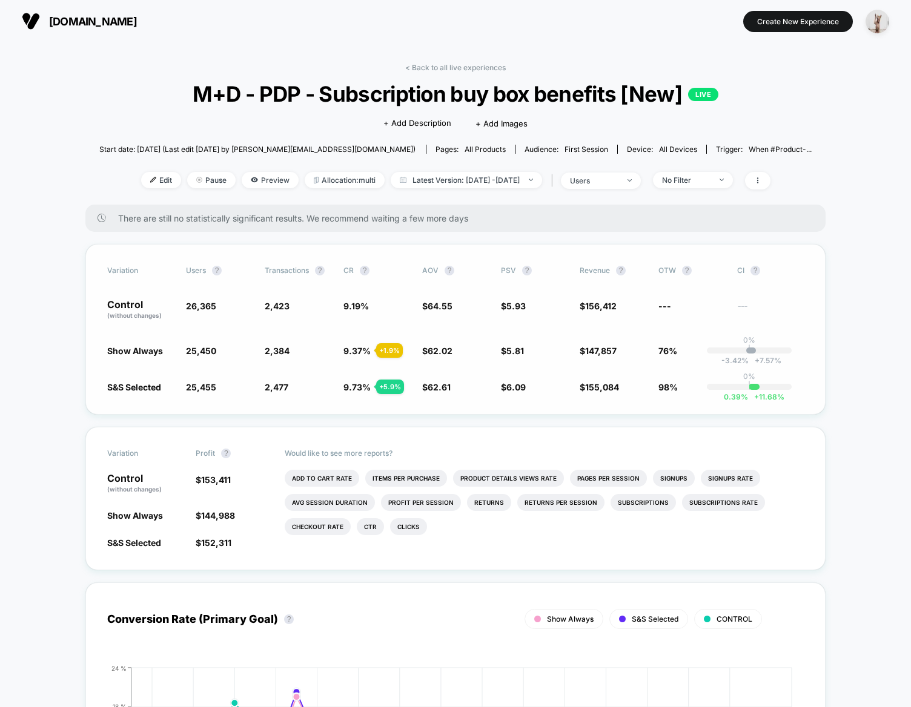
drag, startPoint x: 183, startPoint y: 320, endPoint x: 280, endPoint y: 325, distance: 97.7
click at [325, 337] on div "Variation users ? Transactions ? CR ? AOV ? PSV ? Revenue ? OTW ? CI ? Control …" at bounding box center [455, 329] width 740 height 171
drag, startPoint x: 226, startPoint y: 341, endPoint x: 471, endPoint y: 366, distance: 245.9
click at [474, 368] on div "Variation users ? Transactions ? CR ? AOV ? PSV ? Revenue ? OTW ? CI ? Control …" at bounding box center [455, 329] width 740 height 171
drag, startPoint x: 391, startPoint y: 334, endPoint x: 177, endPoint y: 273, distance: 221.6
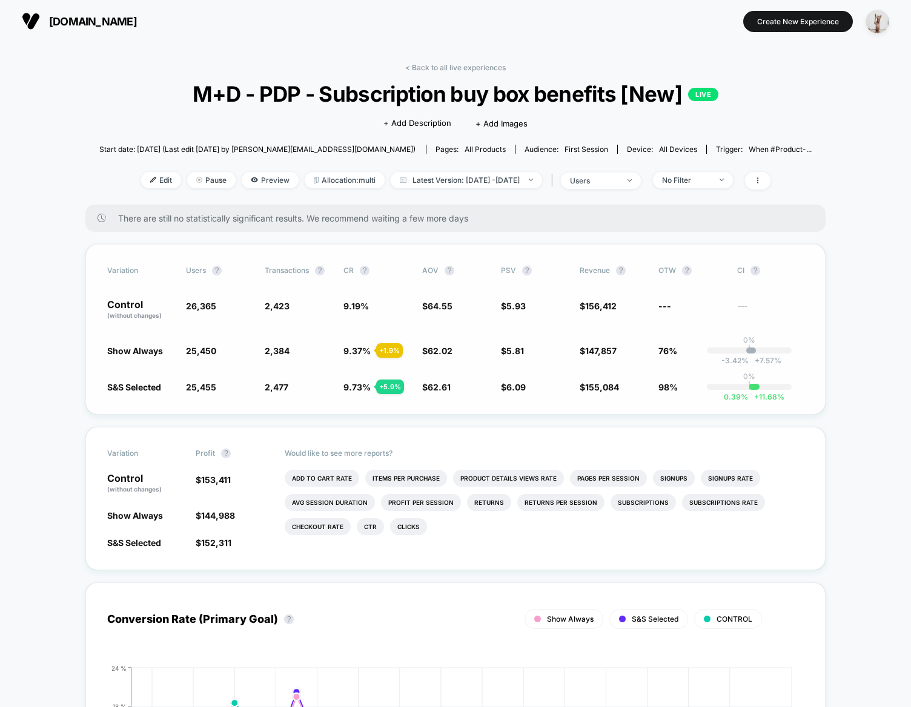
click at [177, 273] on div "Variation users ? Transactions ? CR ? AOV ? PSV ? Revenue ? OTW ? CI ? Control …" at bounding box center [455, 329] width 740 height 171
drag, startPoint x: 161, startPoint y: 300, endPoint x: 245, endPoint y: 324, distance: 86.8
click at [443, 346] on div "Variation users ? Transactions ? CR ? AOV ? PSV ? Revenue ? OTW ? CI ? Control …" at bounding box center [455, 329] width 740 height 171
click at [139, 41] on div "chomps.com Create New Experience" at bounding box center [455, 21] width 911 height 42
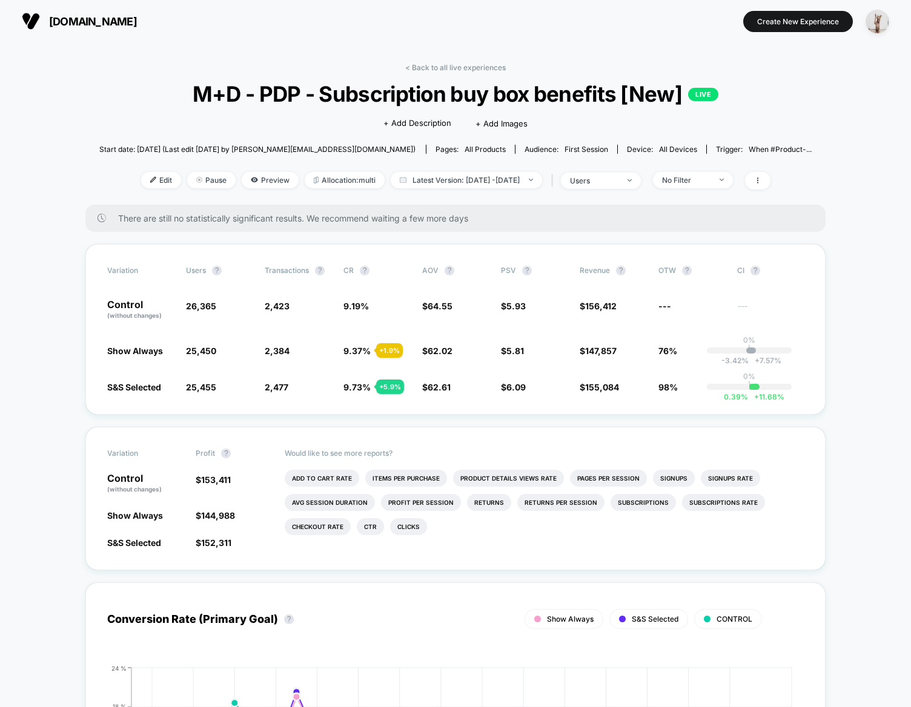
click at [213, 107] on div "< Back to all live experiences M+D - PDP - Subscription buy box benefits [New] …" at bounding box center [455, 134] width 713 height 142
drag, startPoint x: 126, startPoint y: 257, endPoint x: 810, endPoint y: 406, distance: 699.8
click at [805, 409] on div "Variation users ? Transactions ? CR ? AOV ? PSV ? Revenue ? OTW ? CI ? Control …" at bounding box center [455, 329] width 740 height 171
drag, startPoint x: 292, startPoint y: 48, endPoint x: 451, endPoint y: 5, distance: 165.0
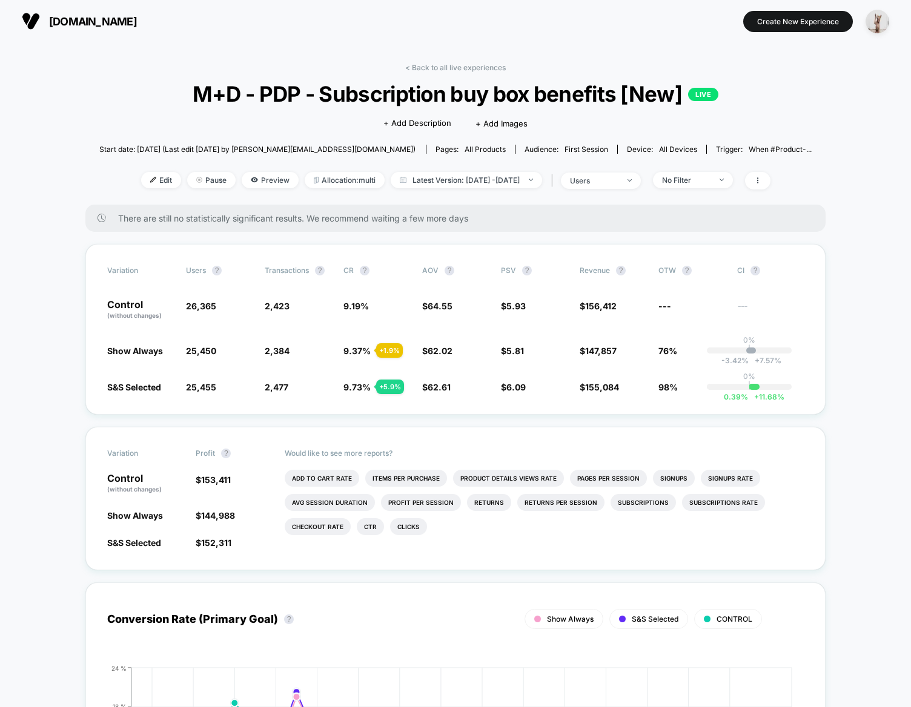
drag, startPoint x: 447, startPoint y: 326, endPoint x: 495, endPoint y: 445, distance: 128.8
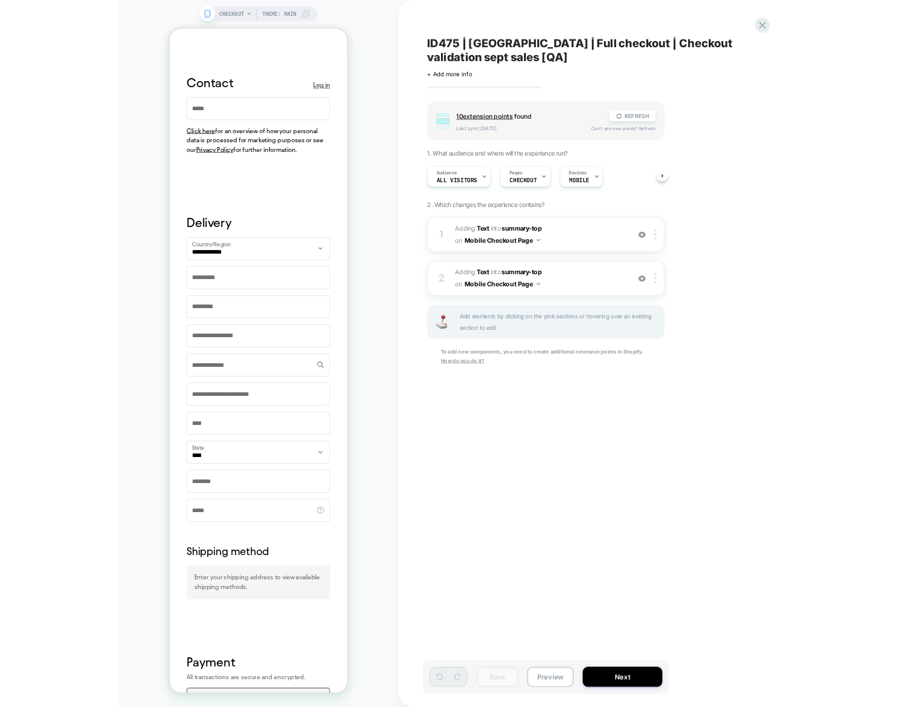
scroll to position [732, 0]
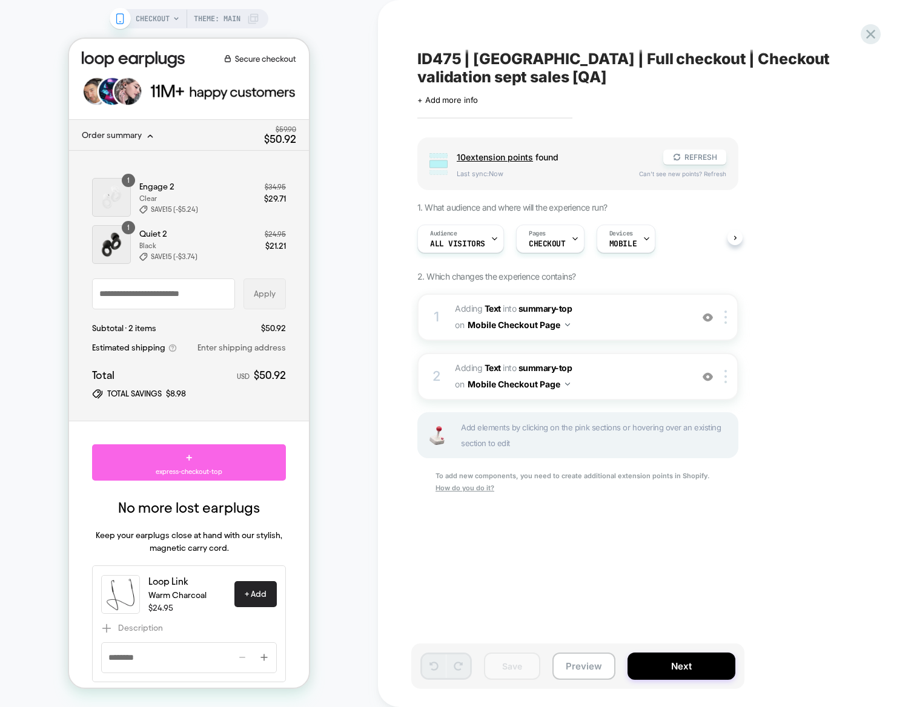
scroll to position [0, 0]
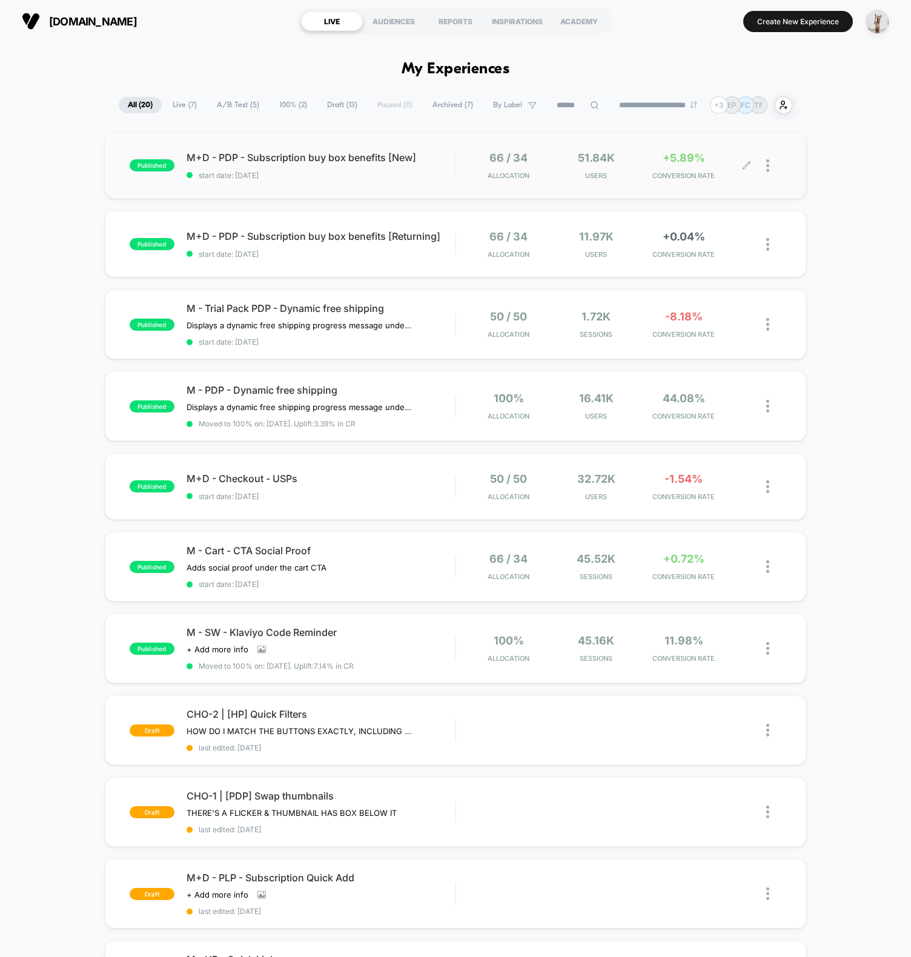
click at [764, 165] on div at bounding box center [764, 165] width 35 height 28
click at [770, 166] on div at bounding box center [773, 165] width 15 height 28
click at [137, 23] on section "[DOMAIN_NAME]" at bounding box center [153, 21] width 271 height 30
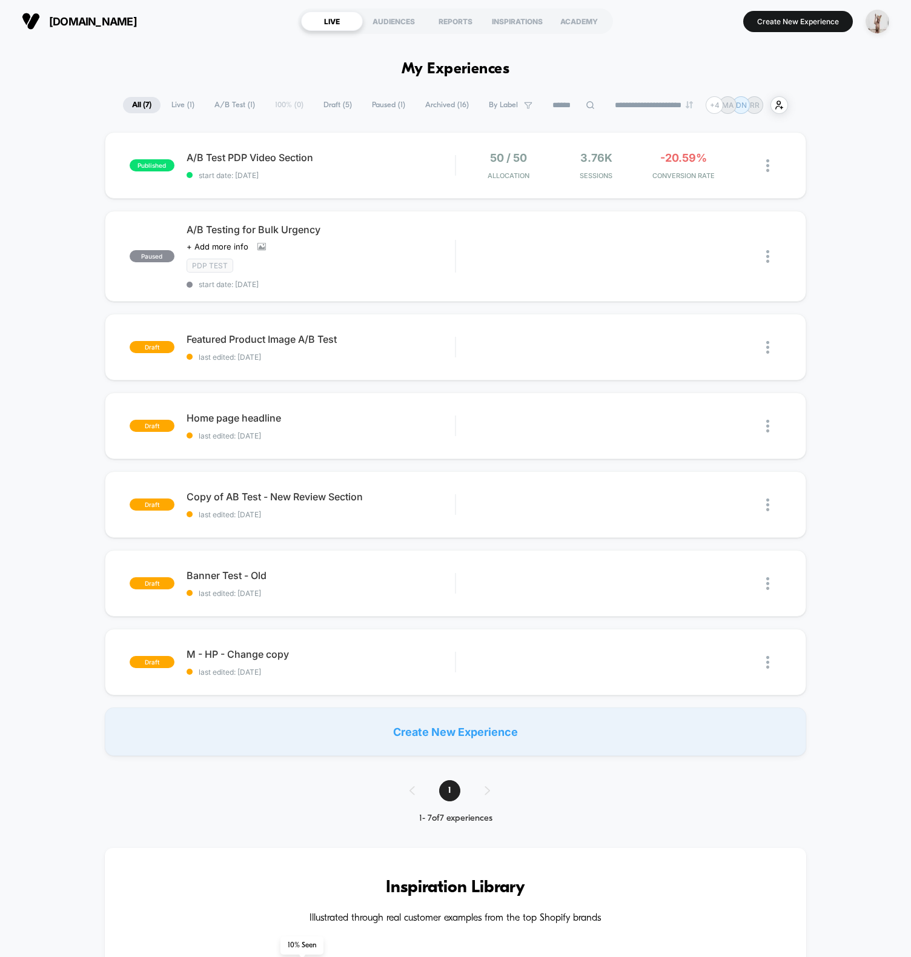
click at [214, 61] on div "**********" at bounding box center [455, 941] width 911 height 1798
click at [777, 17] on button "Create New Experience" at bounding box center [798, 21] width 110 height 21
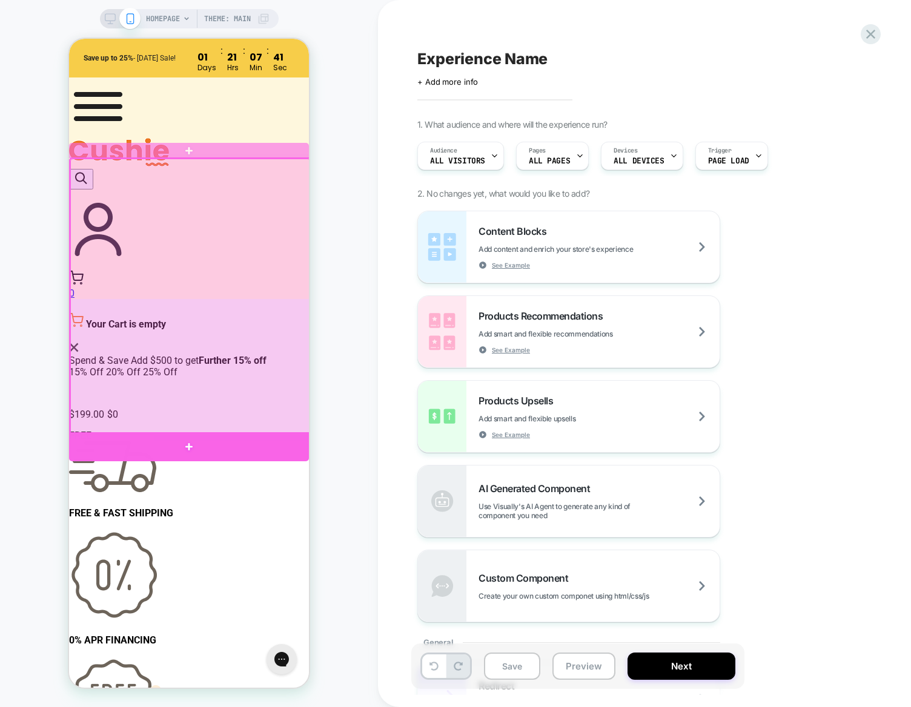
click at [139, 445] on div at bounding box center [189, 446] width 240 height 29
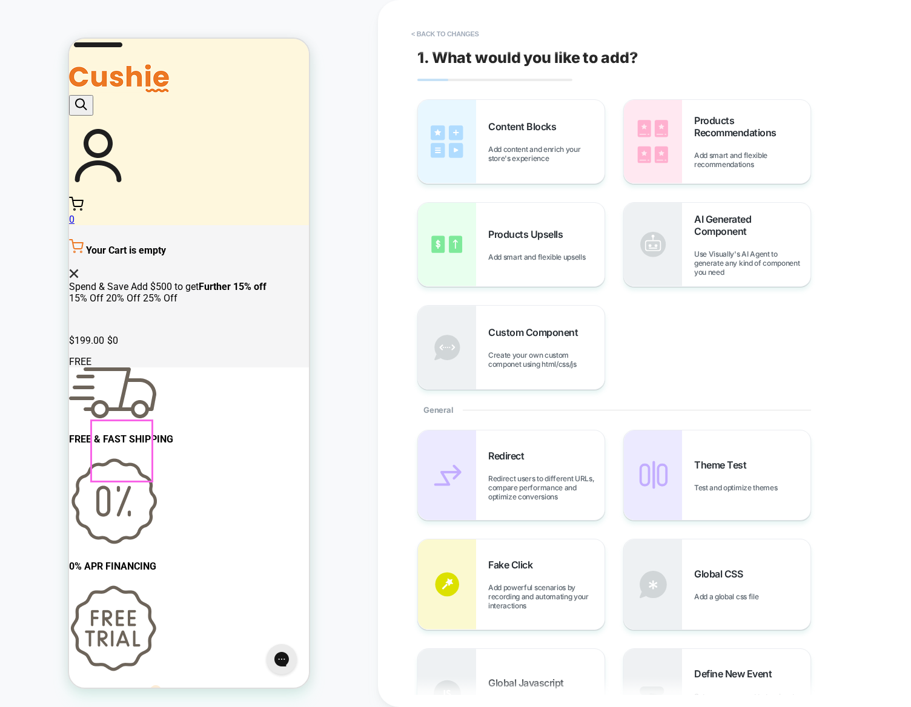
scroll to position [94, 0]
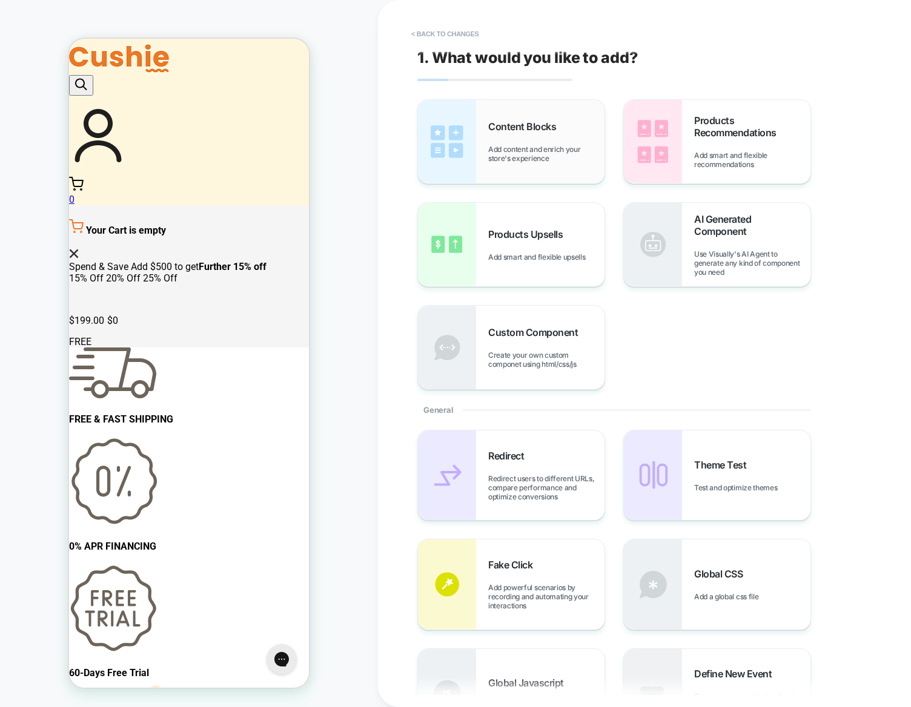
click at [240, 502] on div "Content Blocks Add content and enrich your store's experience" at bounding box center [120, 508] width 240 height 12
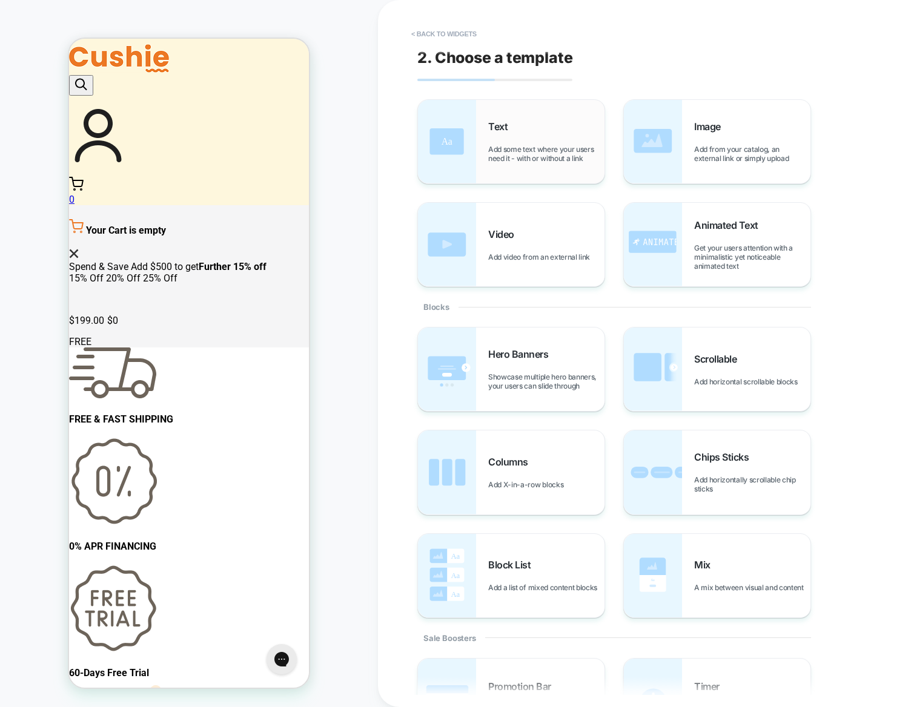
click at [497, 155] on span "Add some text where your users need it - with or without a link" at bounding box center [546, 154] width 116 height 18
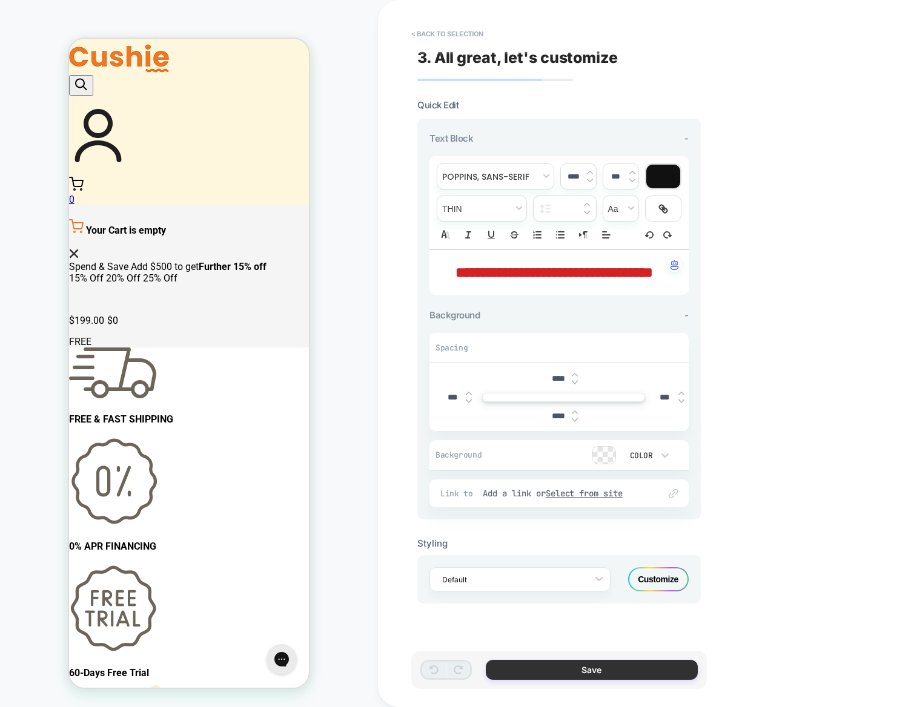
click at [599, 671] on button "Save" at bounding box center [592, 670] width 212 height 20
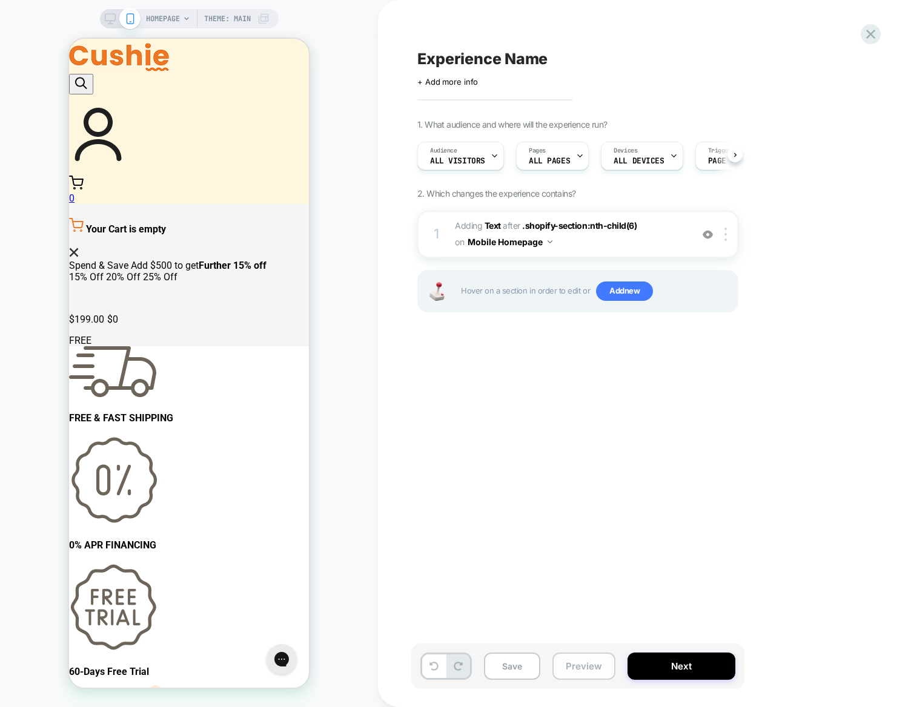
scroll to position [0, 1]
